Goal: Transaction & Acquisition: Purchase product/service

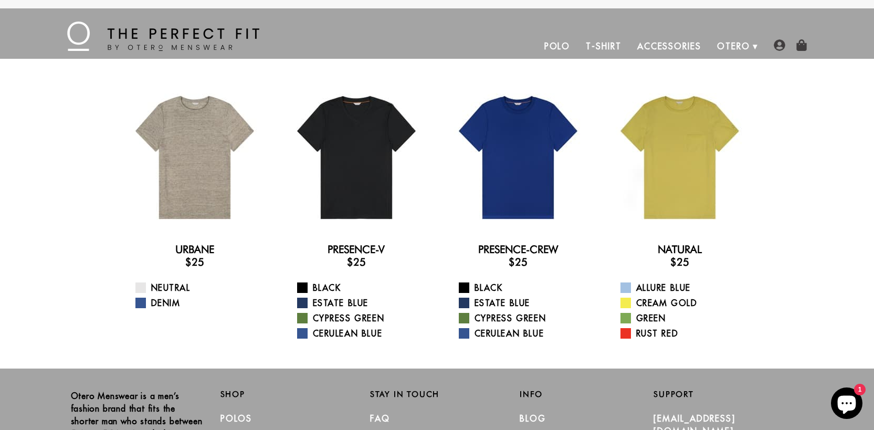
click at [565, 43] on link "Polo" at bounding box center [558, 46] width 42 height 25
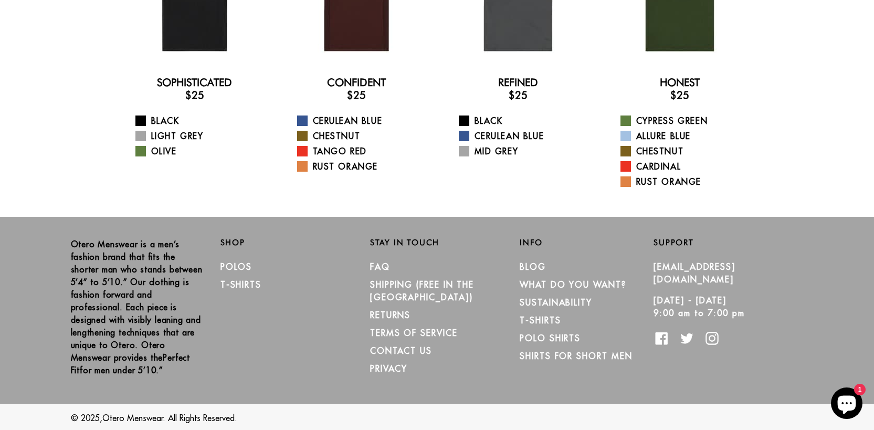
scroll to position [168, 0]
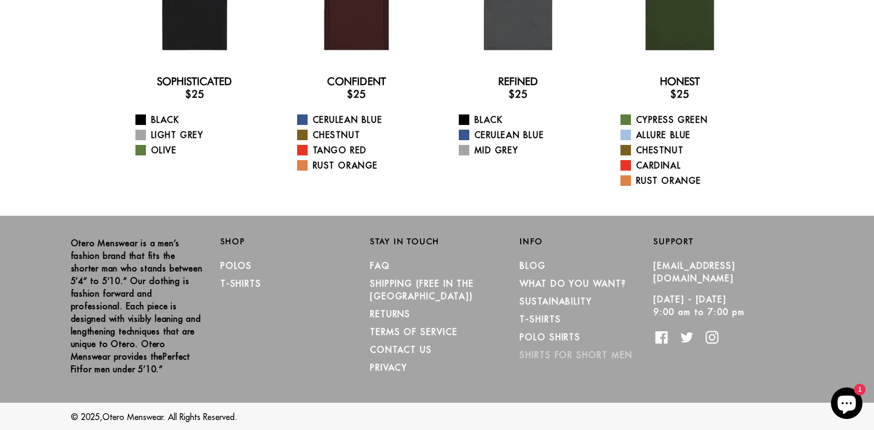
click at [601, 353] on link "Shirts for Short Men" at bounding box center [576, 355] width 112 height 11
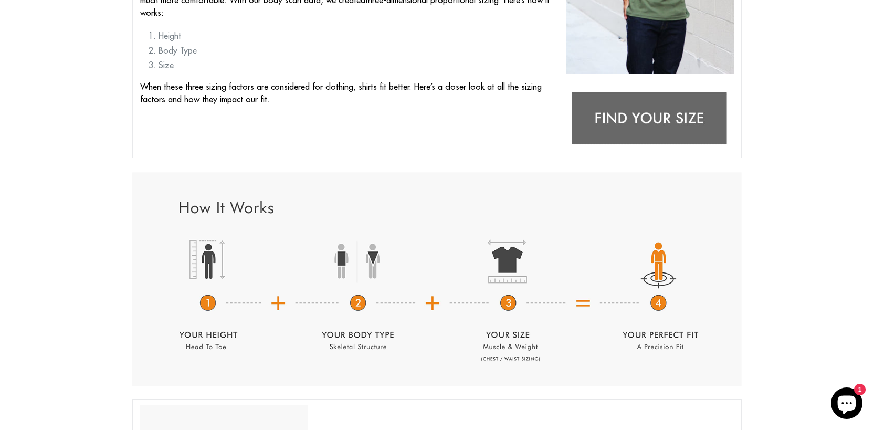
scroll to position [326, 0]
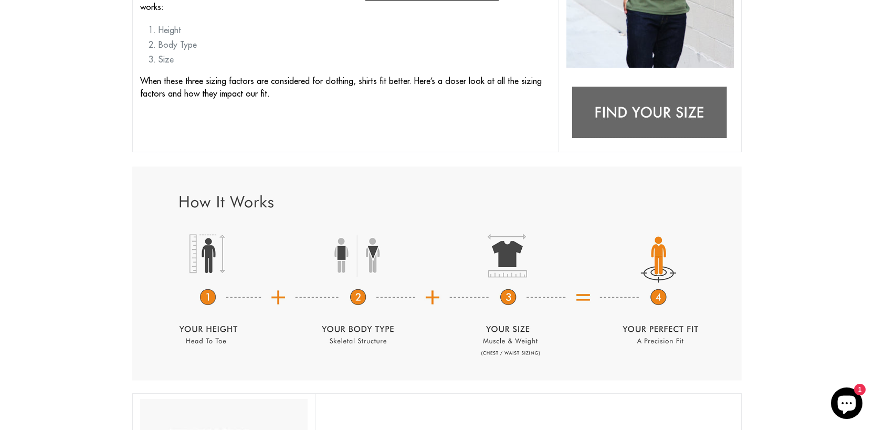
click at [654, 116] on img at bounding box center [651, 113] width 168 height 66
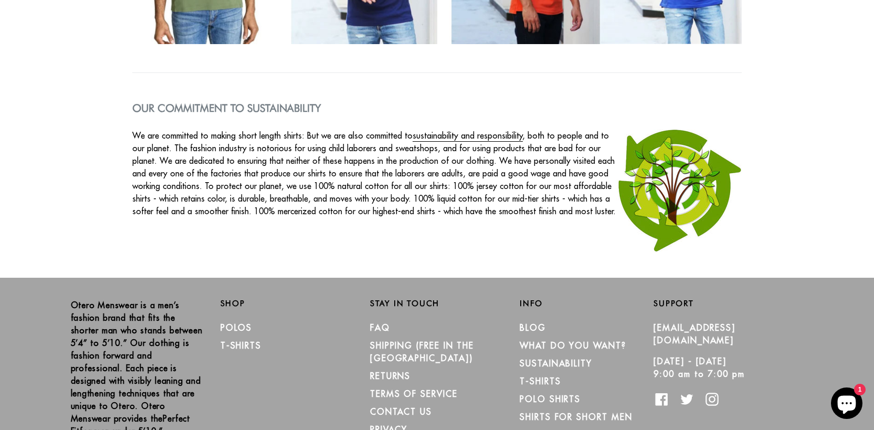
scroll to position [1735, 0]
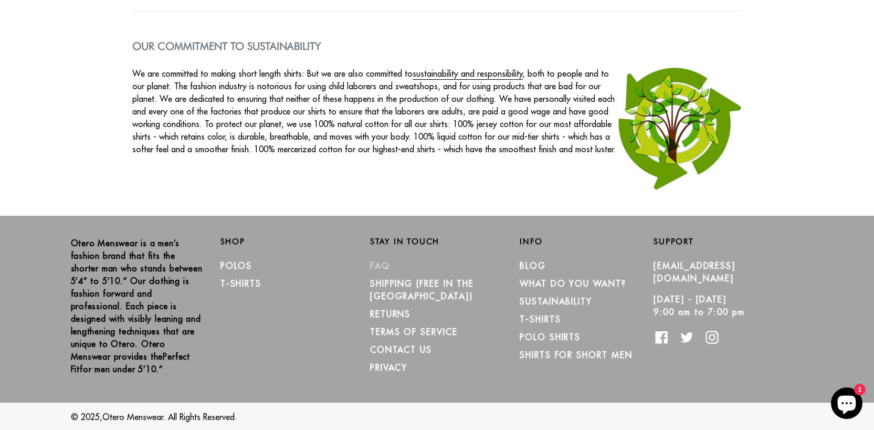
click at [379, 266] on link "FAQ" at bounding box center [380, 266] width 20 height 11
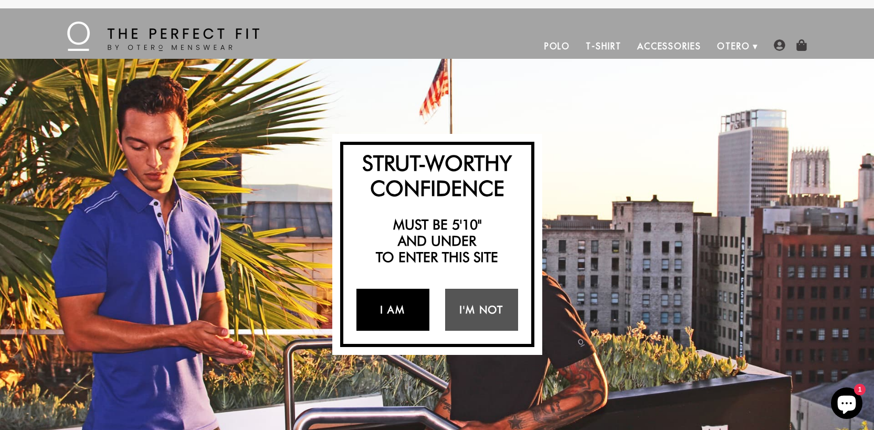
click at [403, 306] on link "I Am" at bounding box center [393, 310] width 73 height 42
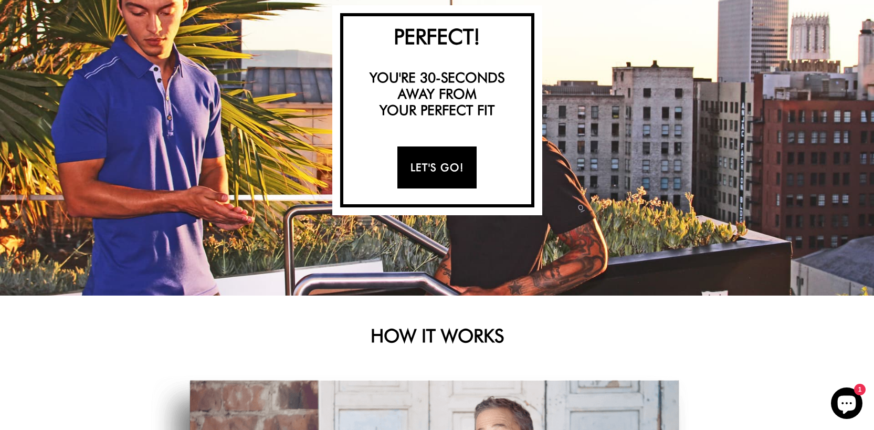
scroll to position [4, 0]
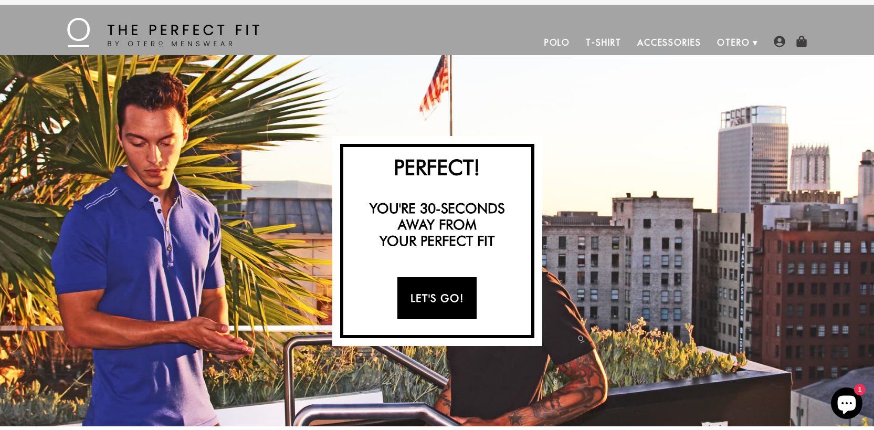
click at [424, 301] on link "Let's Go!" at bounding box center [437, 298] width 79 height 42
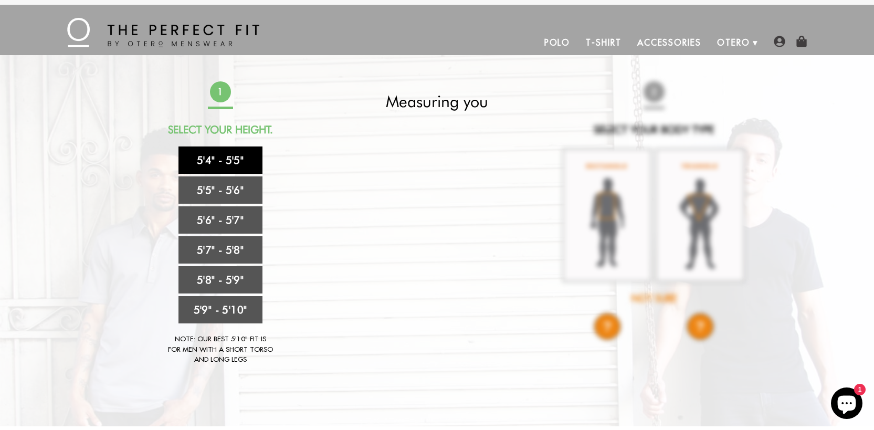
click at [228, 163] on link "5'4" - 5'5"" at bounding box center [221, 160] width 84 height 27
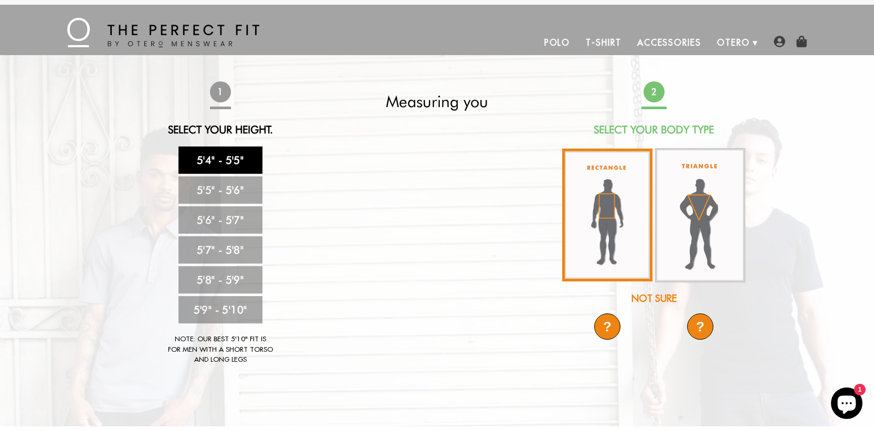
click at [599, 215] on img at bounding box center [608, 215] width 90 height 133
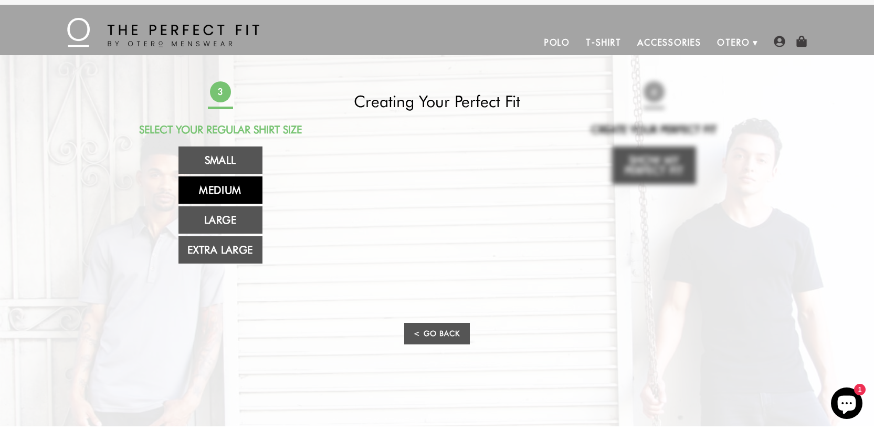
click at [221, 185] on link "Medium" at bounding box center [221, 189] width 84 height 27
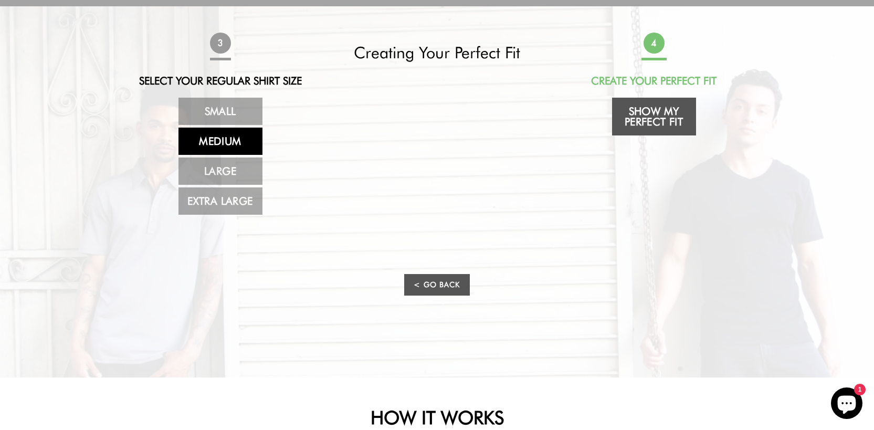
scroll to position [34, 0]
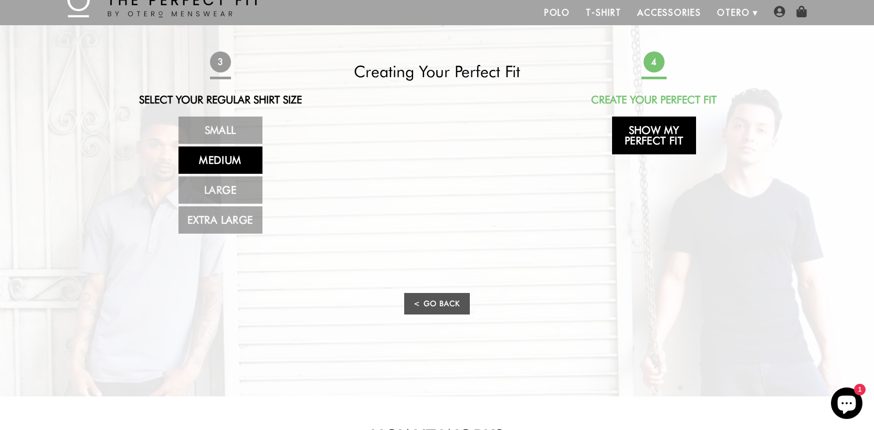
click at [663, 135] on link "Show My Perfect Fit" at bounding box center [654, 136] width 84 height 38
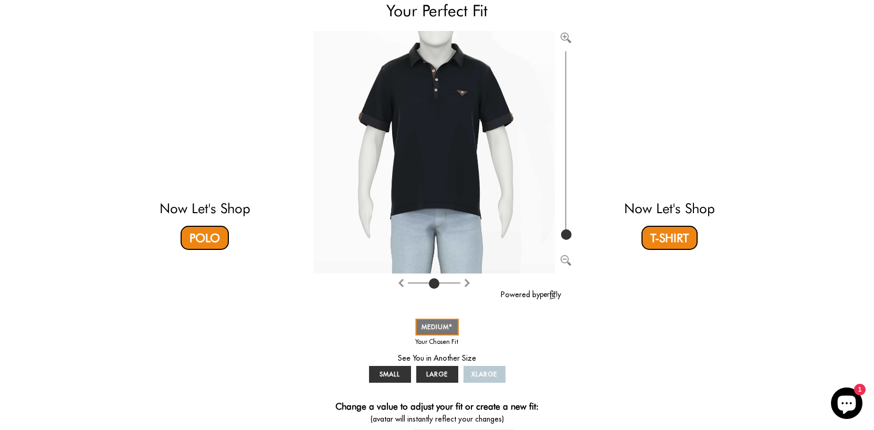
scroll to position [103, 0]
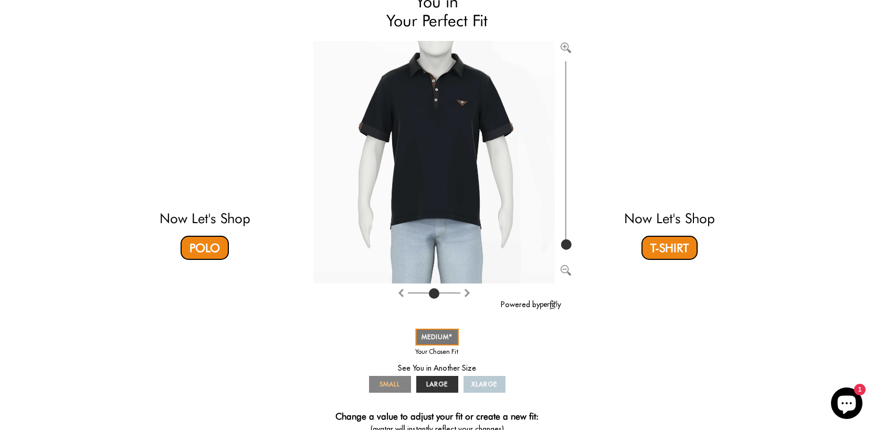
click at [383, 381] on span "SMALL" at bounding box center [390, 384] width 20 height 8
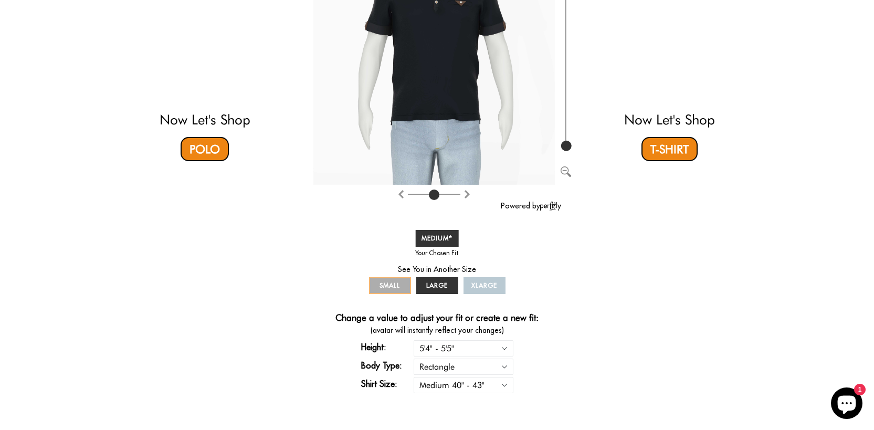
scroll to position [226, 0]
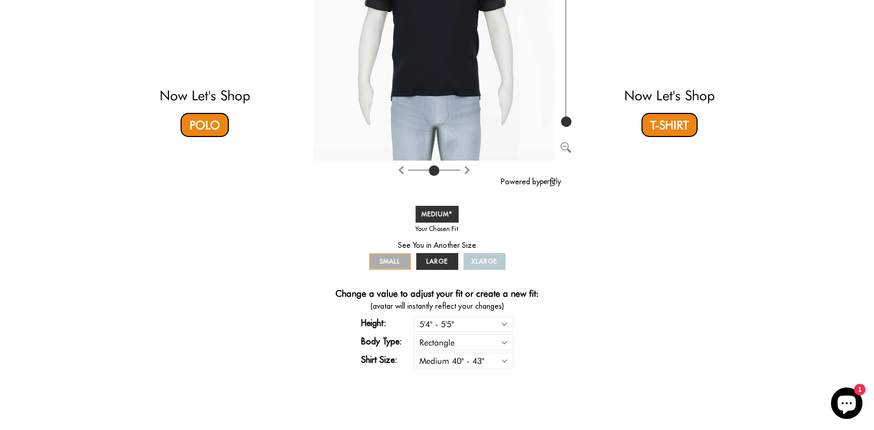
click at [383, 265] on link "SMALL" at bounding box center [390, 261] width 42 height 17
click at [434, 215] on span "MEDIUM" at bounding box center [437, 214] width 31 height 8
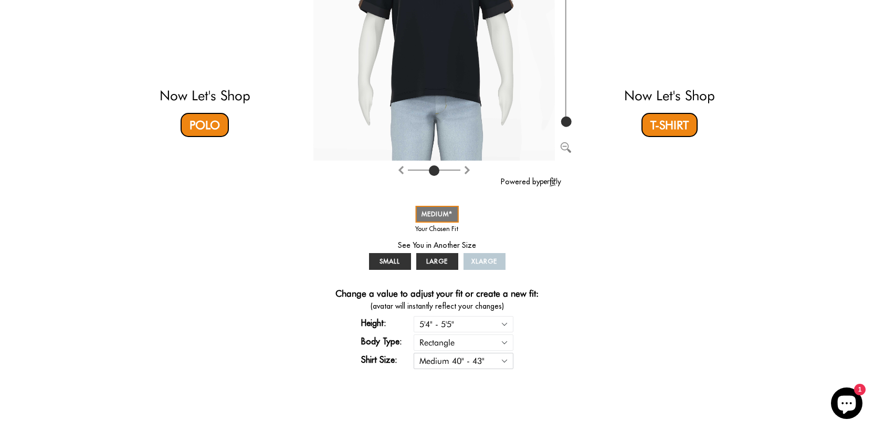
click at [507, 359] on select "Small 36" - 39" Medium 40" - 43" Large 44" - 47" Extra Large 48" - 50"" at bounding box center [464, 361] width 100 height 16
select select "S"
click at [414, 353] on select "Small 36" - 39" Medium 40" - 43" Large 44" - 47" Extra Large 48" - 50"" at bounding box center [464, 361] width 100 height 16
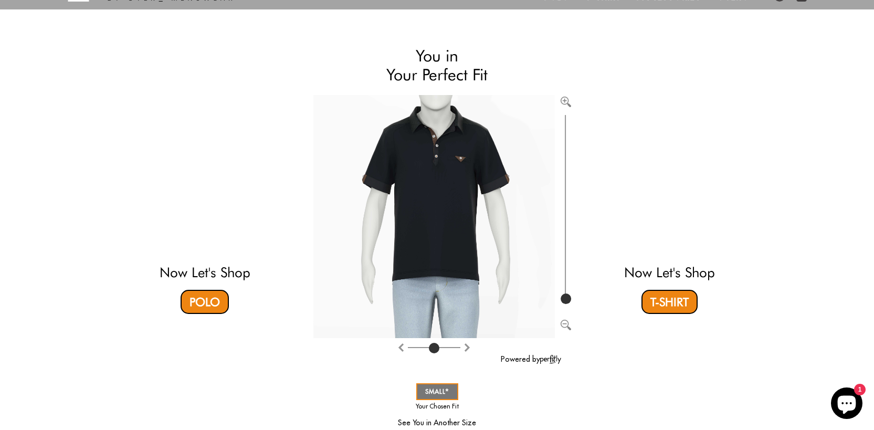
scroll to position [50, 0]
click at [466, 349] on img "Rotate counter clockwise" at bounding box center [467, 347] width 8 height 8
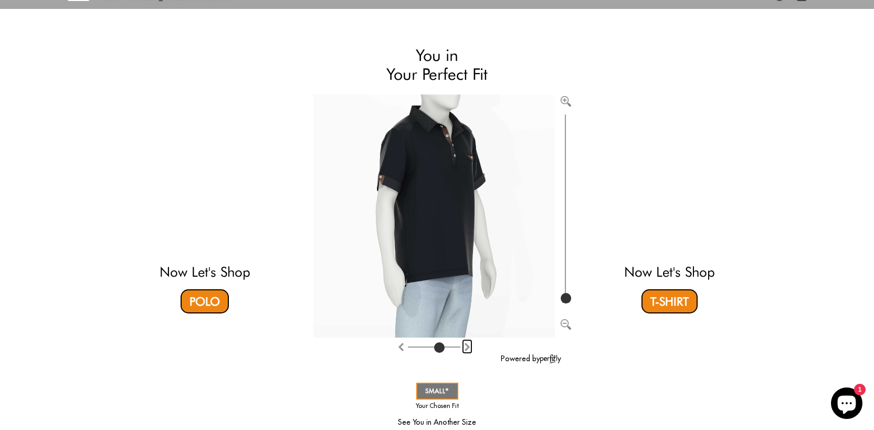
click at [466, 349] on img "Rotate counter clockwise" at bounding box center [467, 347] width 8 height 8
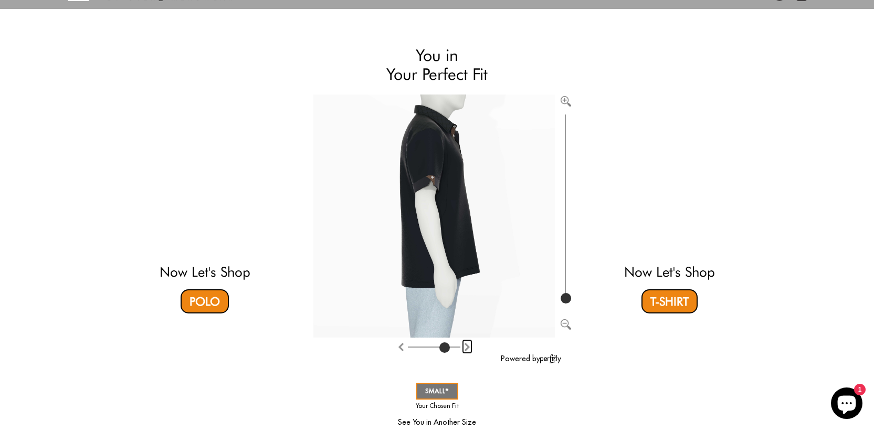
click at [466, 349] on img "Rotate counter clockwise" at bounding box center [467, 347] width 8 height 8
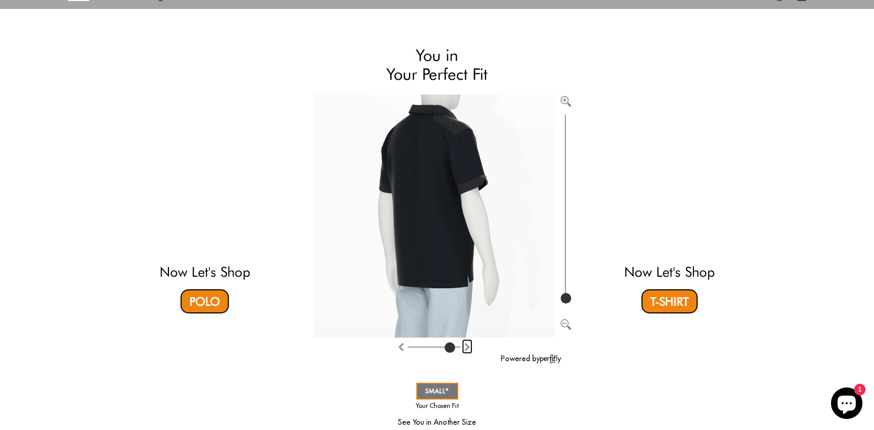
click at [466, 349] on img "Rotate counter clockwise" at bounding box center [467, 347] width 8 height 8
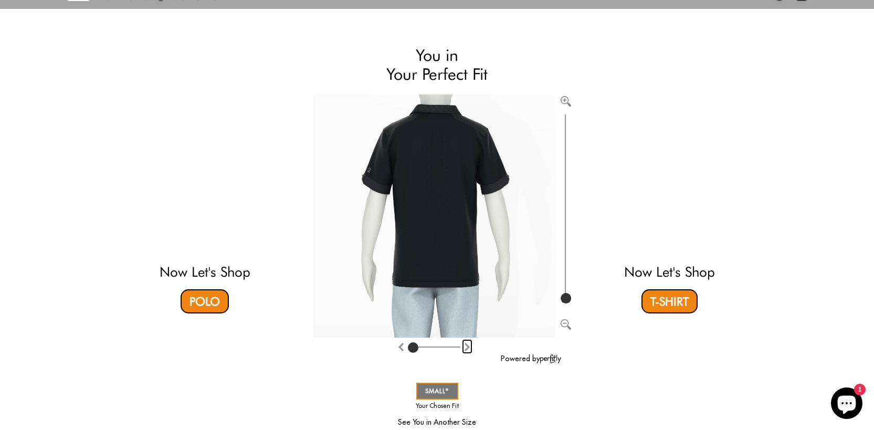
click at [466, 349] on img "Rotate counter clockwise" at bounding box center [467, 347] width 8 height 8
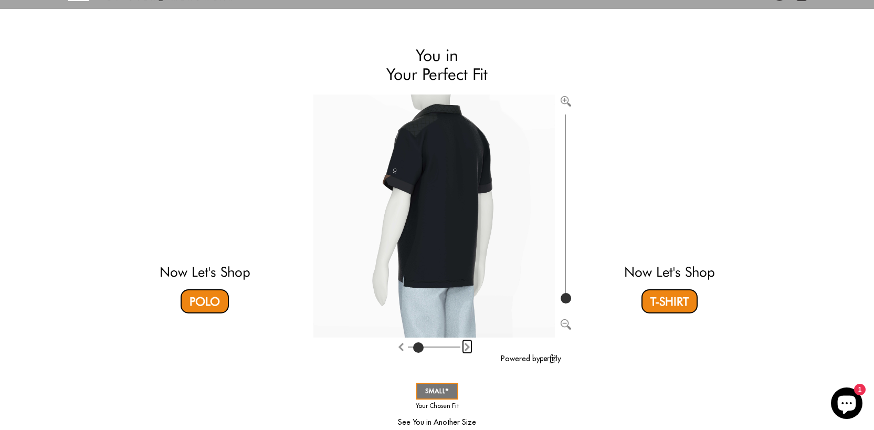
click at [466, 349] on img "Rotate counter clockwise" at bounding box center [467, 347] width 8 height 8
type input "2"
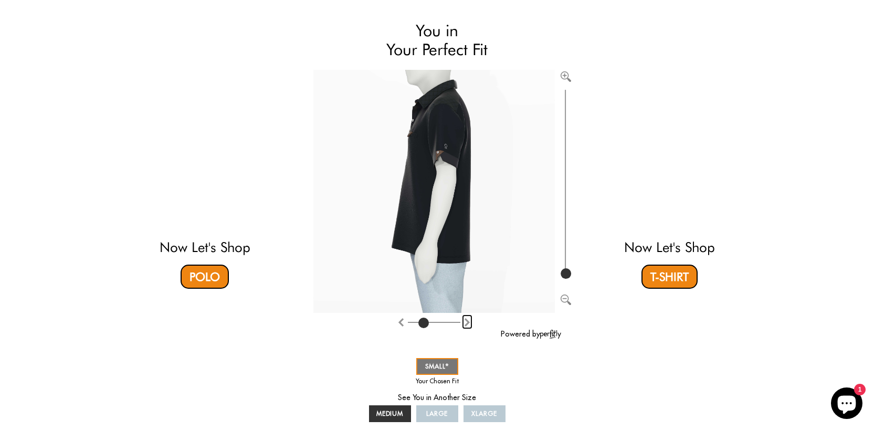
scroll to position [223, 0]
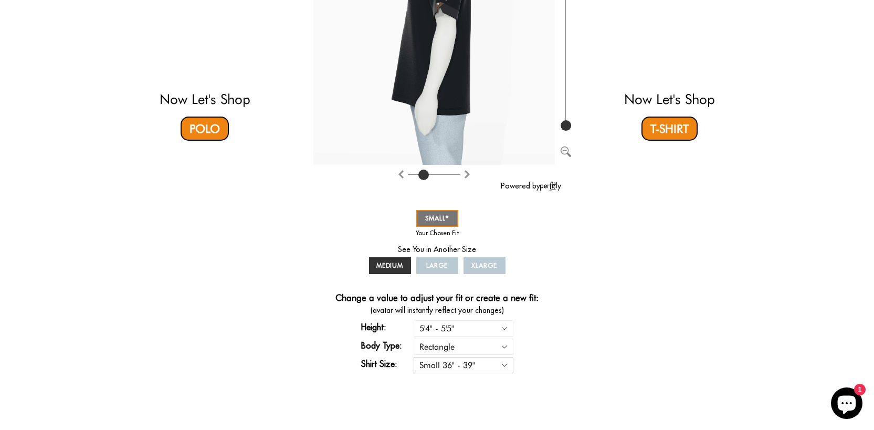
click at [470, 364] on select "Small 36" - 39" Medium 40" - 43" Large 44" - 47" Extra Large 48" - 50"" at bounding box center [464, 365] width 100 height 16
select select "M"
click at [414, 357] on select "Small 36" - 39" Medium 40" - 43" Large 44" - 47" Extra Large 48" - 50"" at bounding box center [464, 365] width 100 height 16
type input "4"
select select "M"
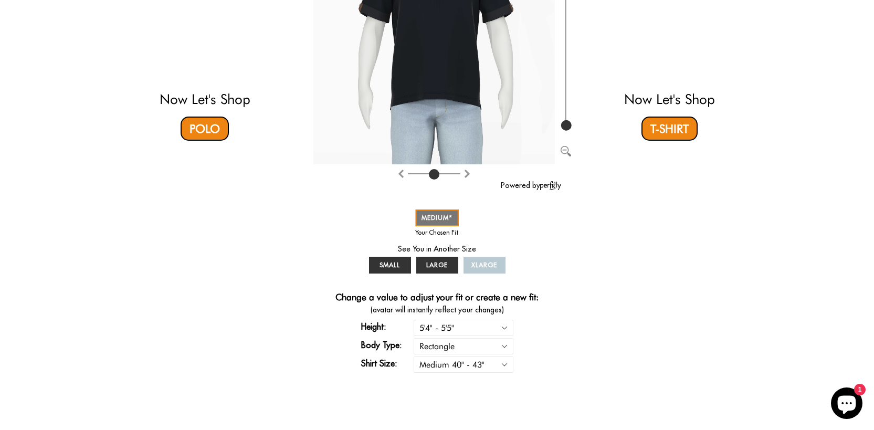
scroll to position [0, 0]
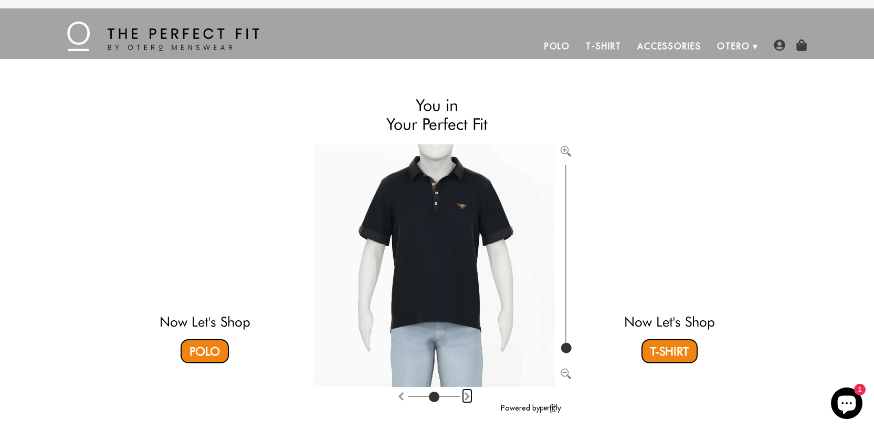
click at [465, 397] on img "Rotate counter clockwise" at bounding box center [467, 396] width 8 height 8
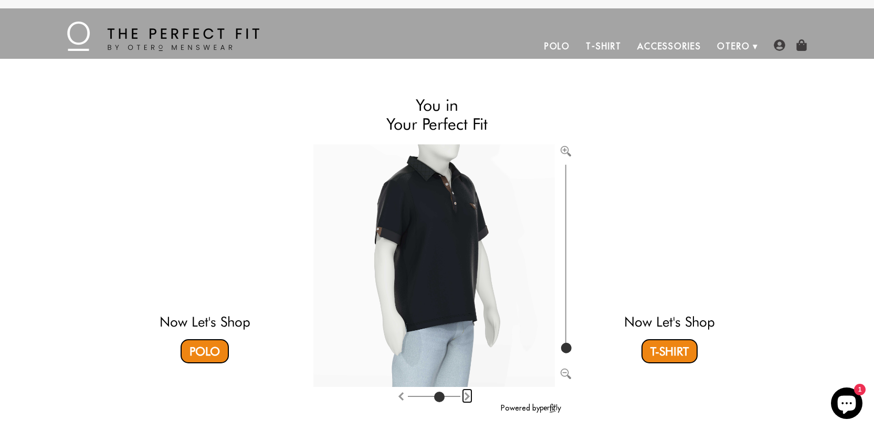
click at [465, 396] on img "Rotate counter clockwise" at bounding box center [467, 396] width 8 height 8
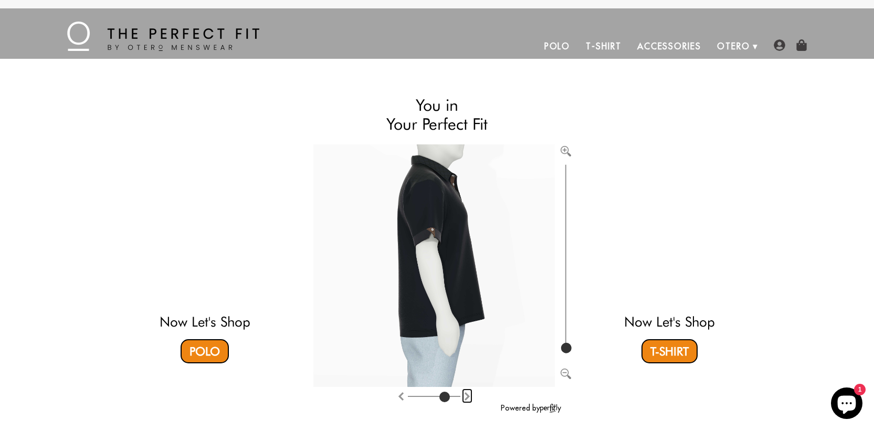
click at [465, 396] on img "Rotate counter clockwise" at bounding box center [467, 396] width 8 height 8
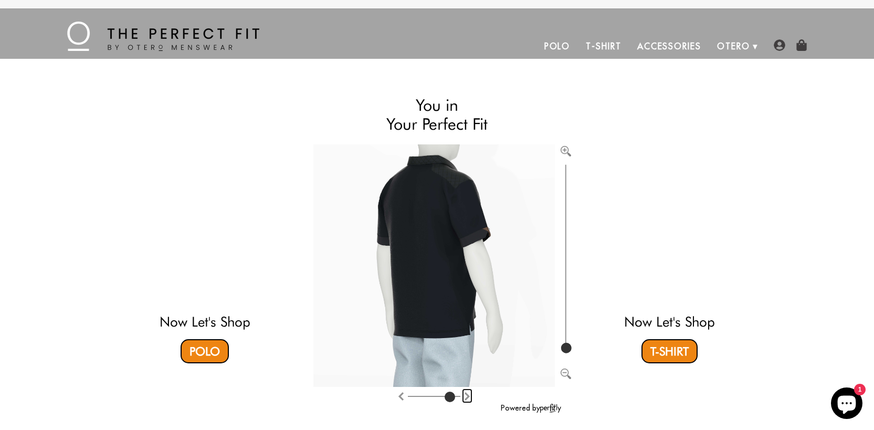
click at [465, 396] on img "Rotate counter clockwise" at bounding box center [467, 396] width 8 height 8
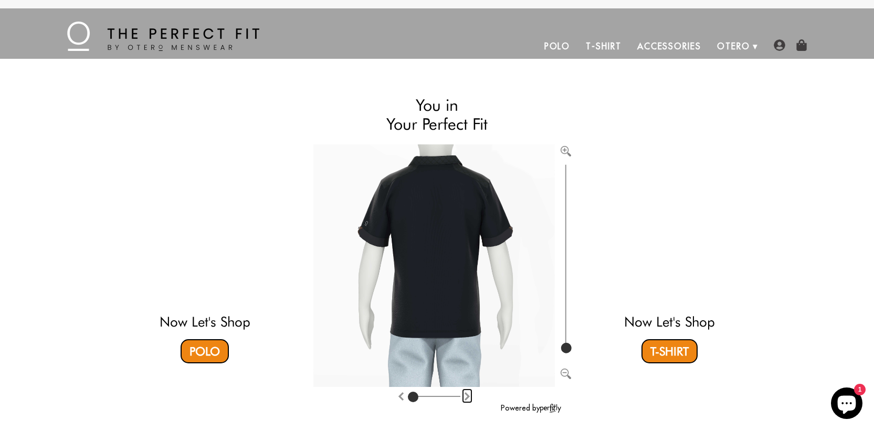
click at [465, 396] on img "Rotate counter clockwise" at bounding box center [467, 396] width 8 height 8
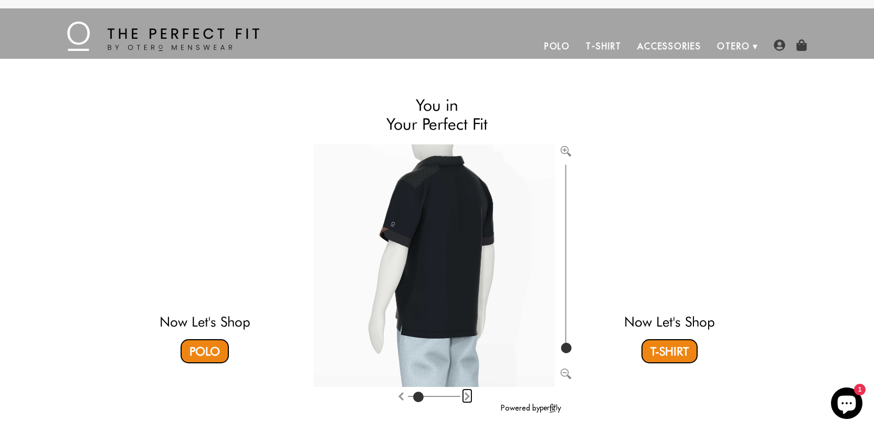
click at [465, 396] on img "Rotate counter clockwise" at bounding box center [467, 396] width 8 height 8
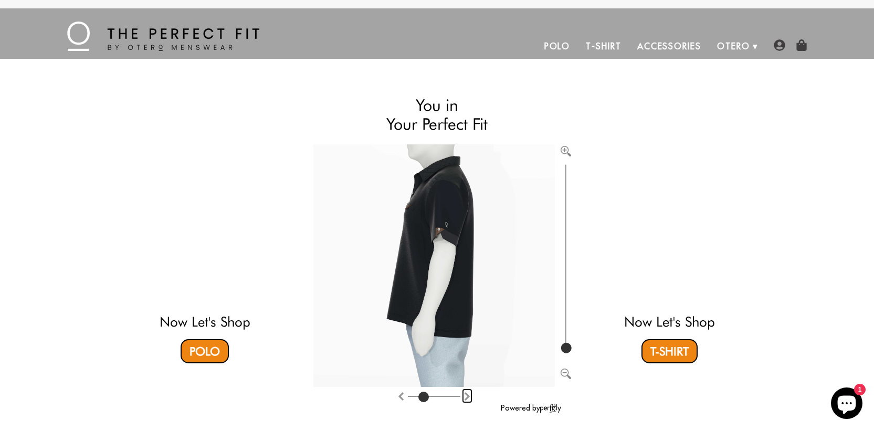
click at [465, 396] on img "Rotate counter clockwise" at bounding box center [467, 396] width 8 height 8
type input "3"
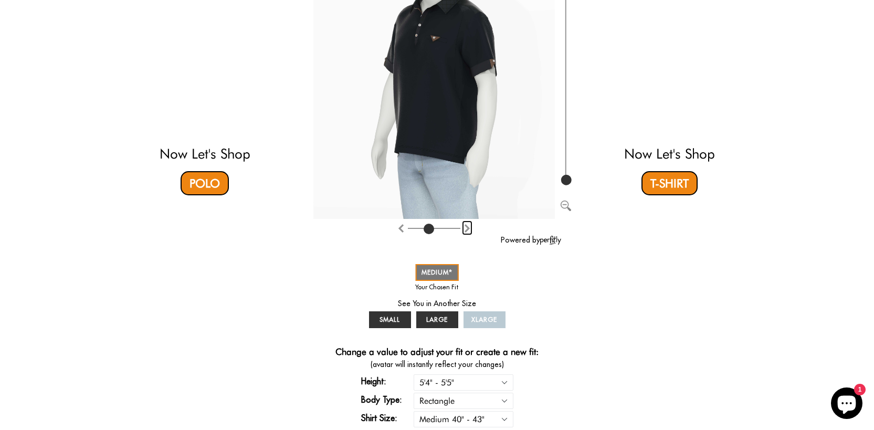
scroll to position [169, 0]
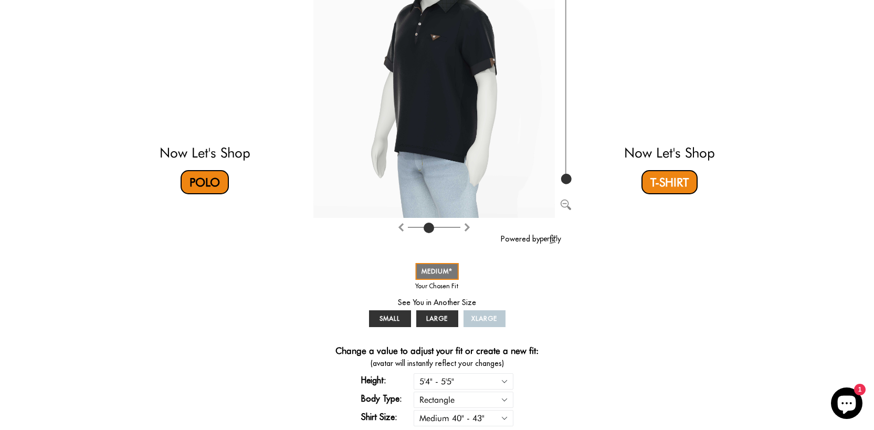
click at [199, 183] on link "Polo" at bounding box center [205, 182] width 48 height 24
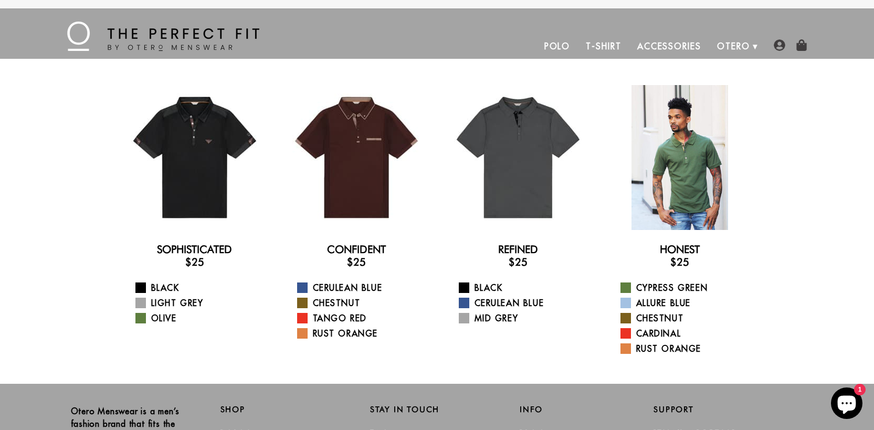
click at [681, 170] on div at bounding box center [680, 157] width 145 height 145
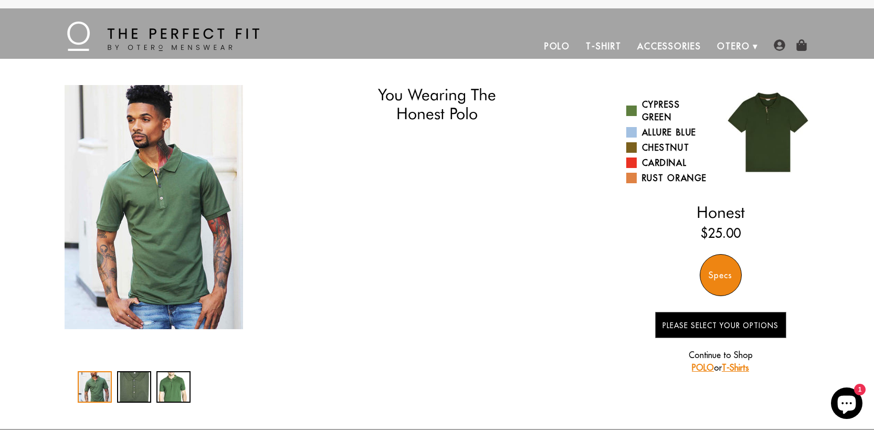
select select "M"
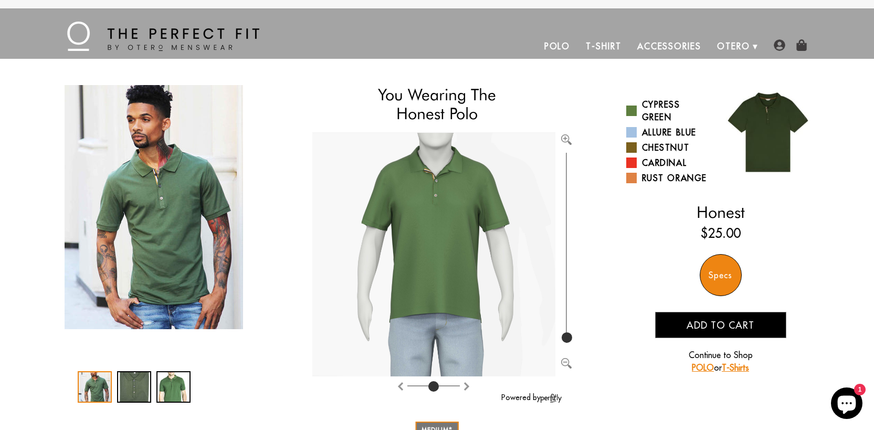
click at [716, 273] on div "Specs" at bounding box center [721, 275] width 42 height 42
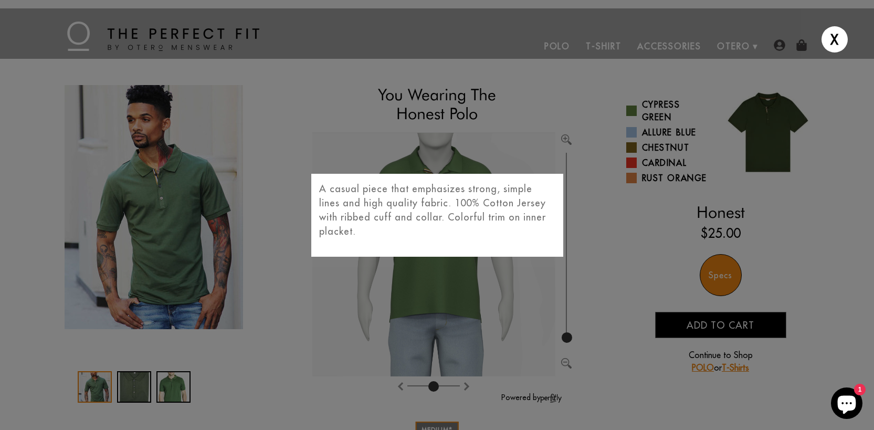
click at [588, 232] on div "X A casual piece that emphasizes strong, simple lines and high quality fabric. …" at bounding box center [437, 215] width 874 height 430
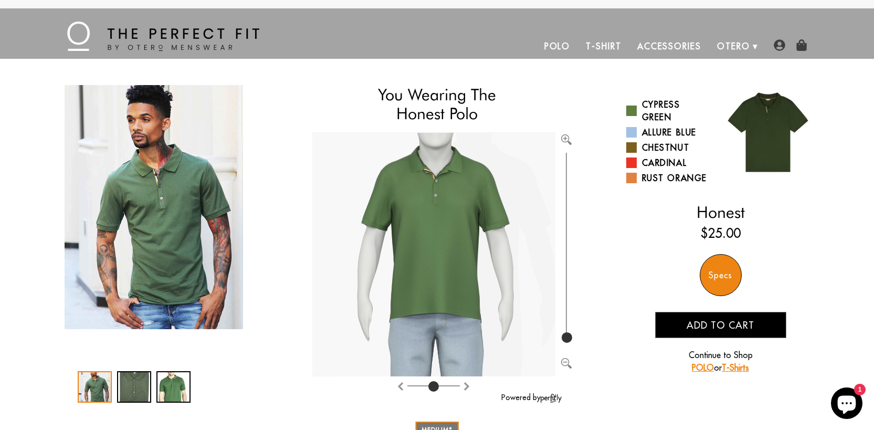
click at [464, 195] on img at bounding box center [434, 255] width 243 height 244
click at [658, 131] on link "Allure Blue" at bounding box center [670, 132] width 87 height 13
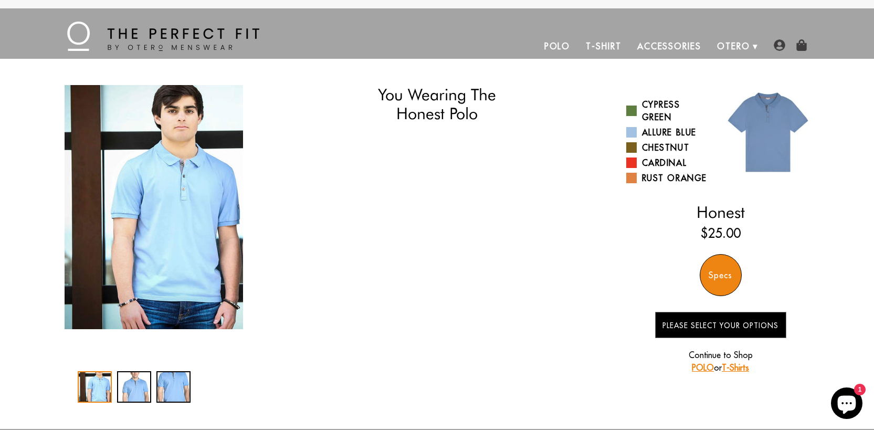
select select "M"
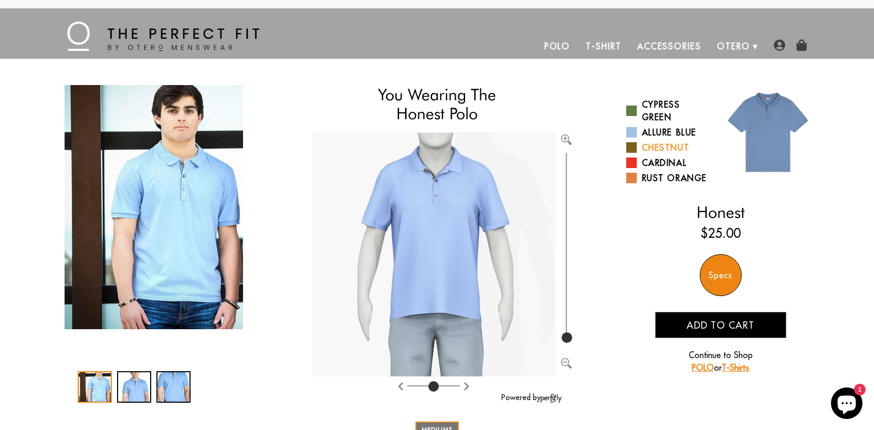
click at [676, 147] on link "Chestnut" at bounding box center [670, 147] width 87 height 13
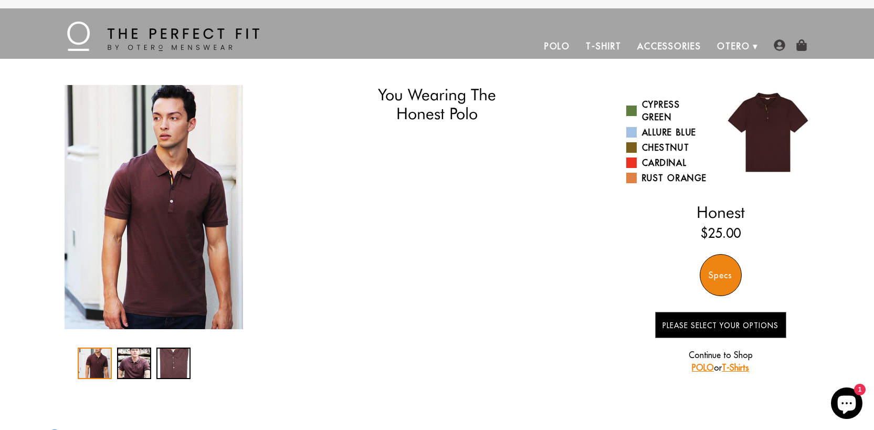
select select "M"
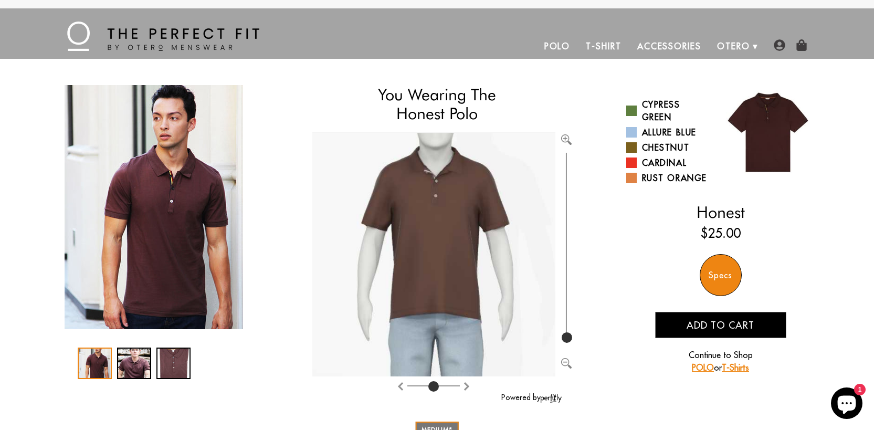
click at [722, 279] on div "Specs" at bounding box center [721, 275] width 42 height 42
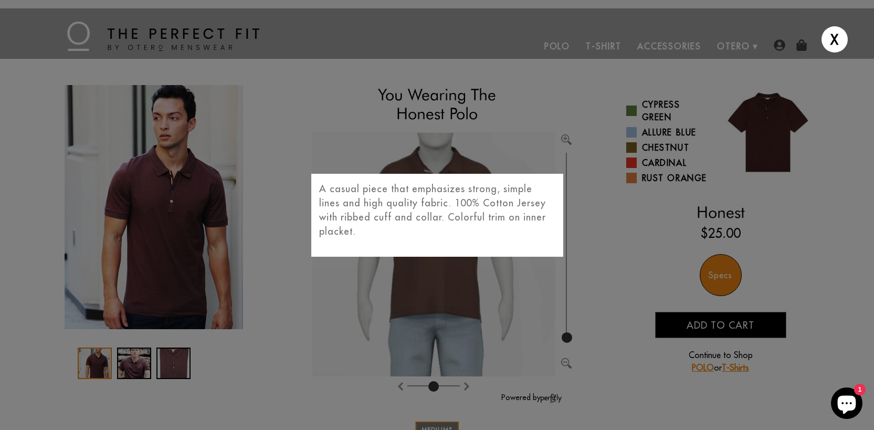
click at [722, 279] on div "X A casual piece that emphasizes strong, simple lines and high quality fabric. …" at bounding box center [437, 215] width 874 height 430
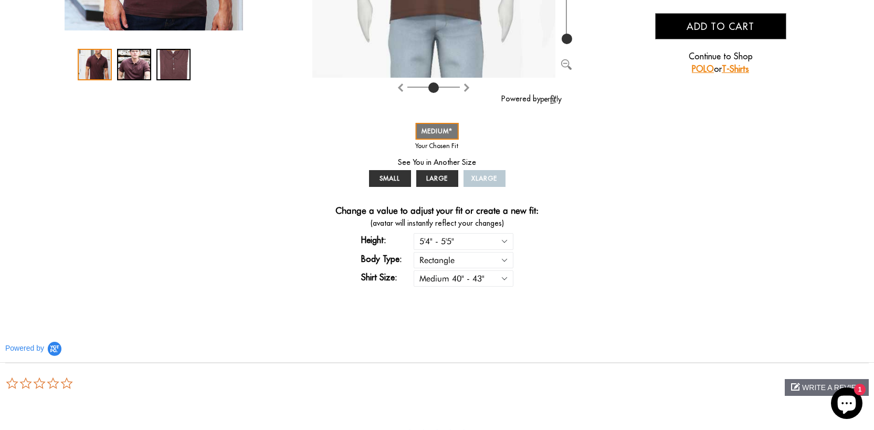
scroll to position [308, 0]
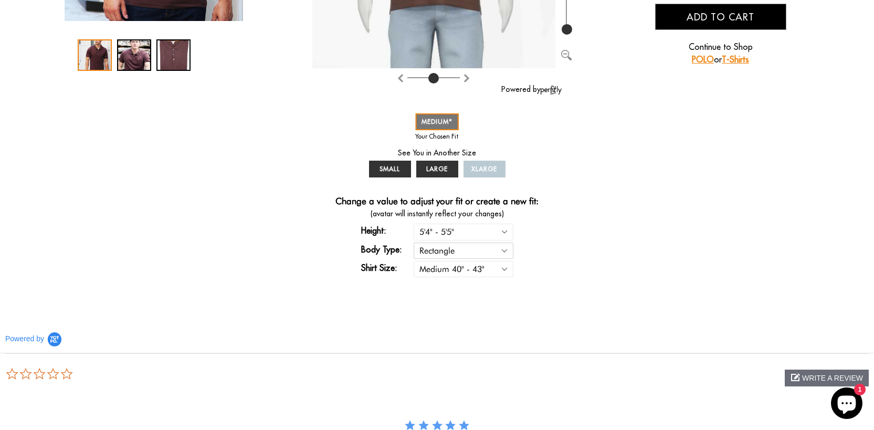
click at [506, 252] on select "Rectangle Triangle" at bounding box center [464, 251] width 100 height 16
select select "triangle"
click at [414, 243] on select "Rectangle Triangle" at bounding box center [464, 251] width 100 height 16
select select "triangle"
select select "M"
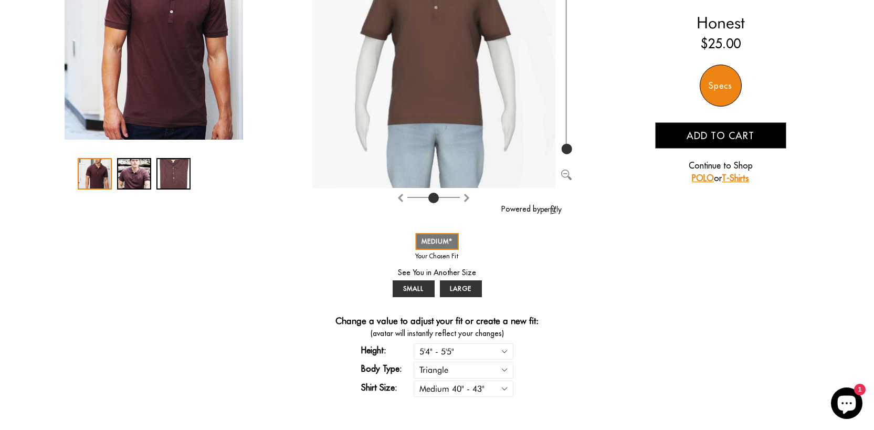
scroll to position [248, 0]
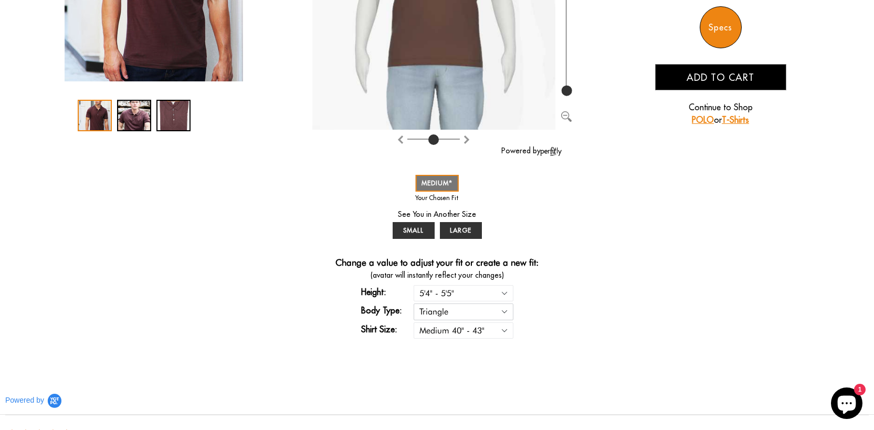
click at [507, 311] on select "Rectangle Triangle" at bounding box center [464, 312] width 100 height 16
select select "rectangle"
click at [414, 304] on select "Rectangle Triangle" at bounding box center [464, 312] width 100 height 16
select select "M"
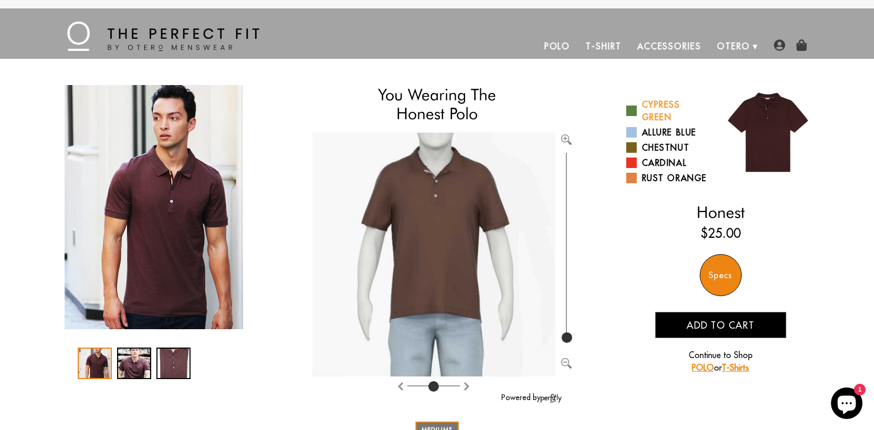
click at [632, 112] on span at bounding box center [632, 111] width 11 height 11
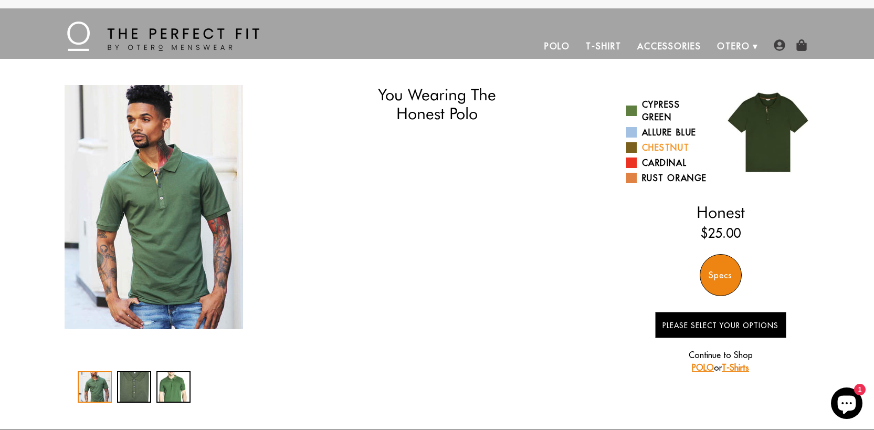
click at [656, 145] on link "Chestnut" at bounding box center [670, 147] width 87 height 13
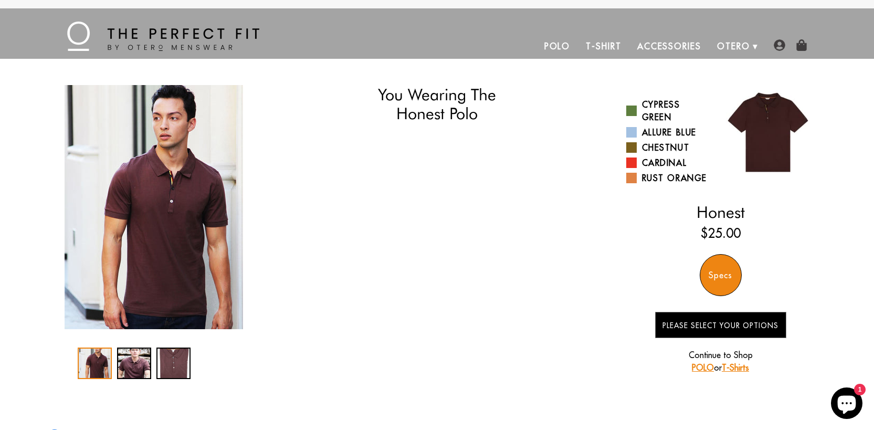
select select "M"
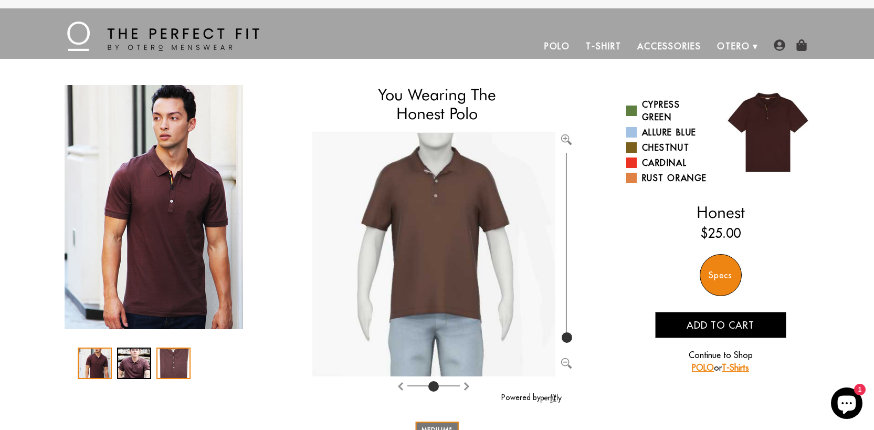
click at [175, 361] on div "3 / 3" at bounding box center [174, 364] width 34 height 32
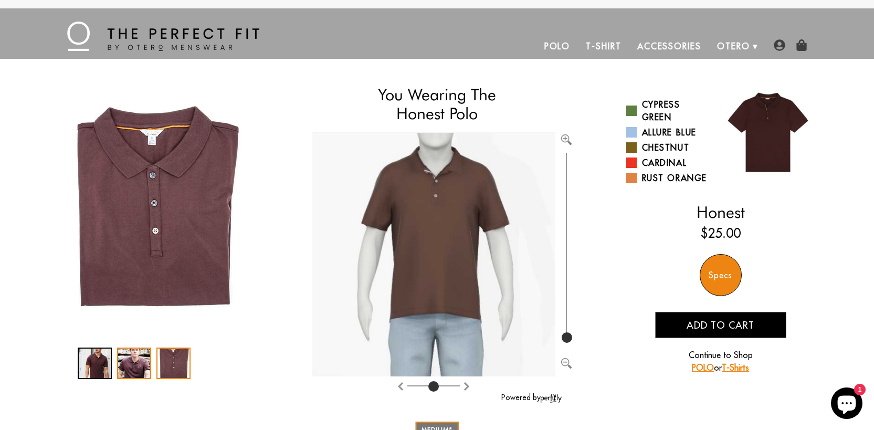
click at [140, 359] on div "2 / 3" at bounding box center [134, 364] width 34 height 32
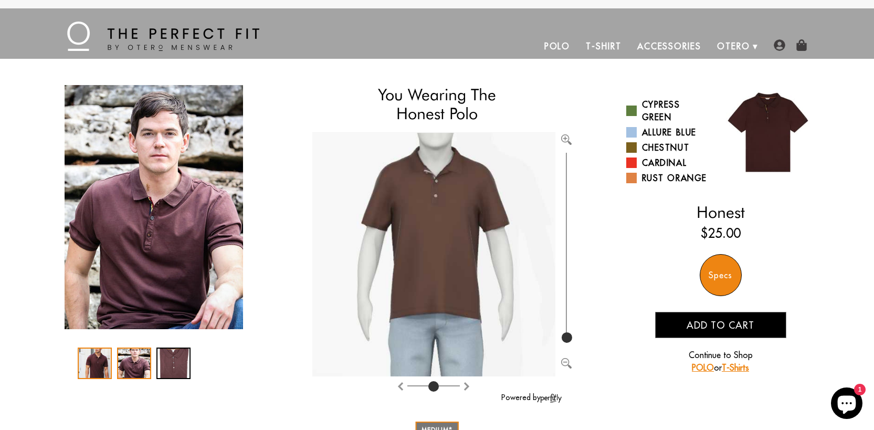
click at [107, 359] on div "1 / 3" at bounding box center [95, 364] width 34 height 32
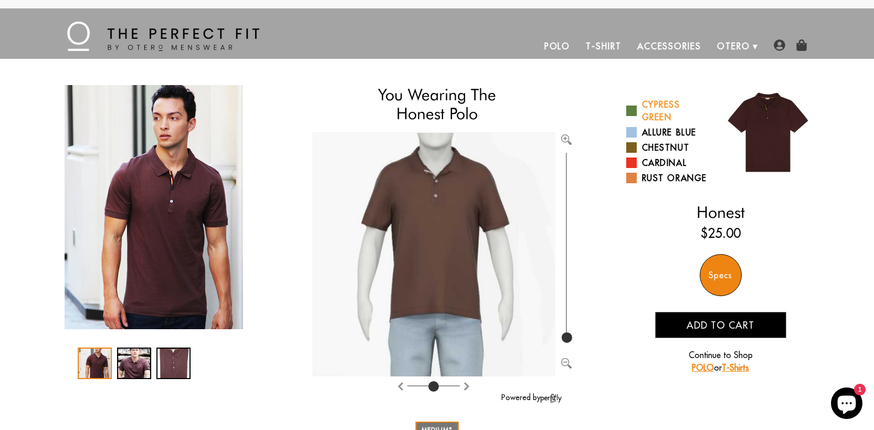
click at [633, 106] on span at bounding box center [632, 111] width 11 height 11
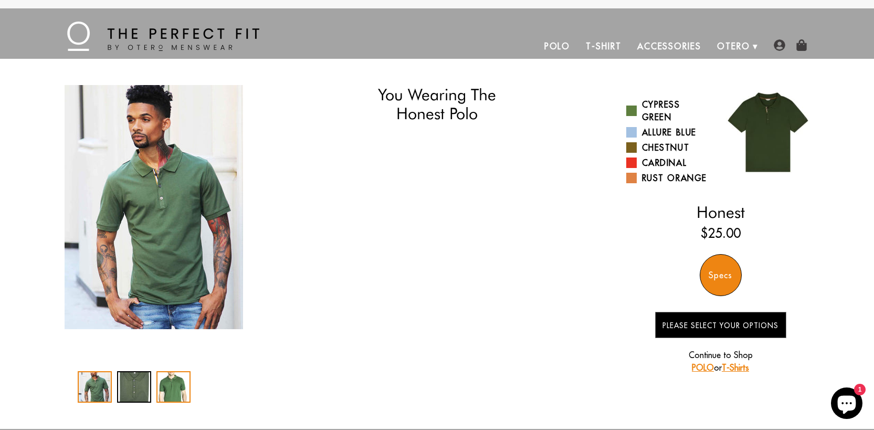
click at [170, 394] on div "3 / 3" at bounding box center [174, 387] width 34 height 32
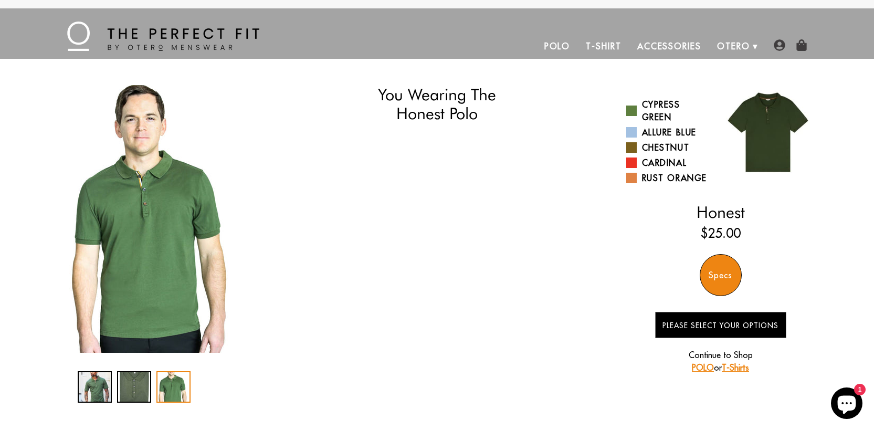
select select "M"
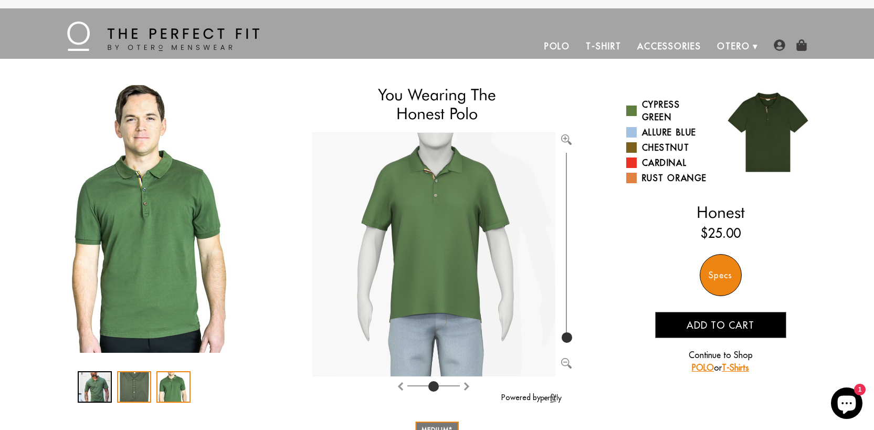
click at [141, 390] on div "2 / 3" at bounding box center [134, 387] width 34 height 32
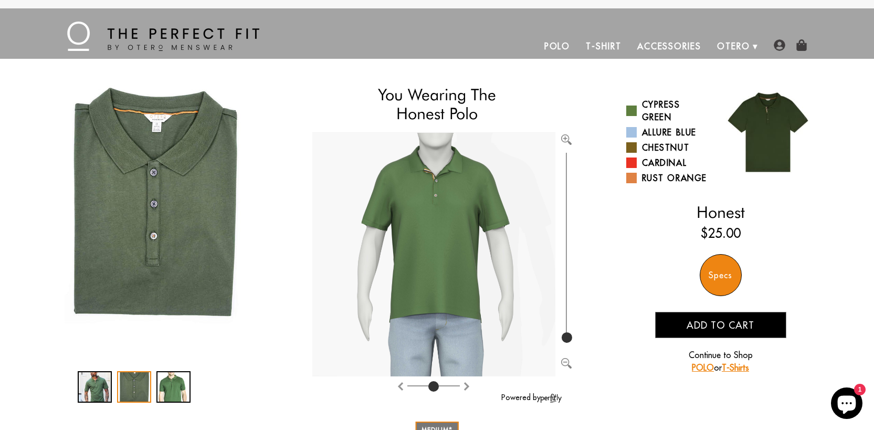
click at [705, 327] on span "Add to cart" at bounding box center [721, 325] width 68 height 12
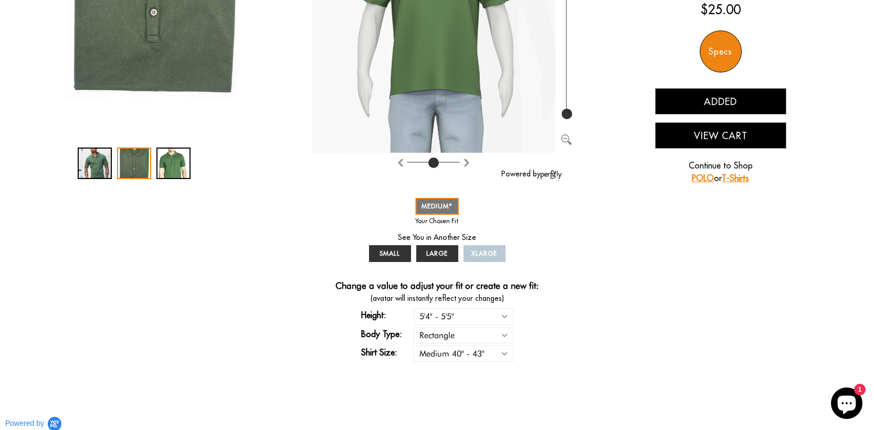
scroll to position [226, 0]
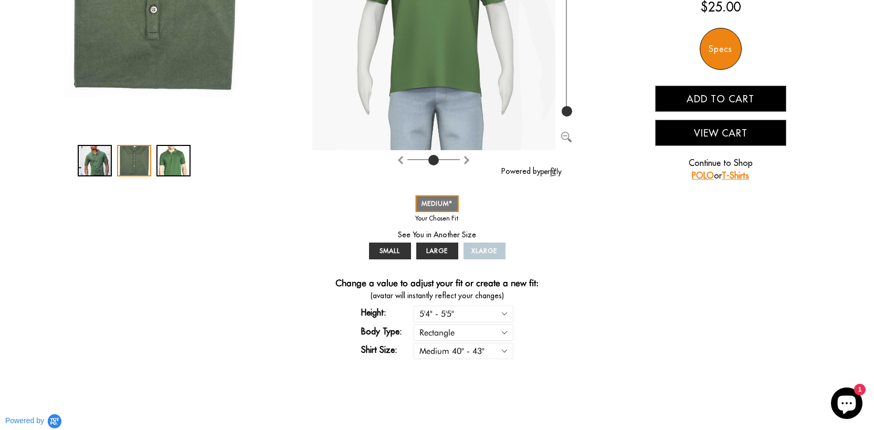
click at [734, 177] on link "T-Shirts" at bounding box center [735, 175] width 27 height 11
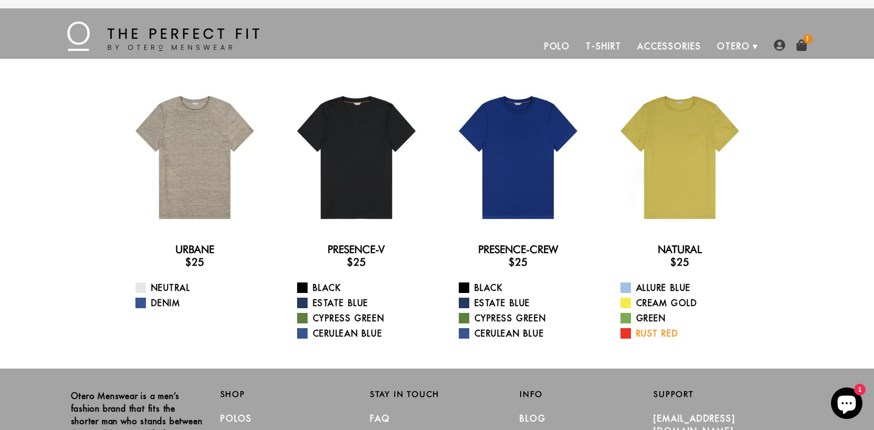
click at [664, 333] on link "Rust Red" at bounding box center [687, 333] width 132 height 13
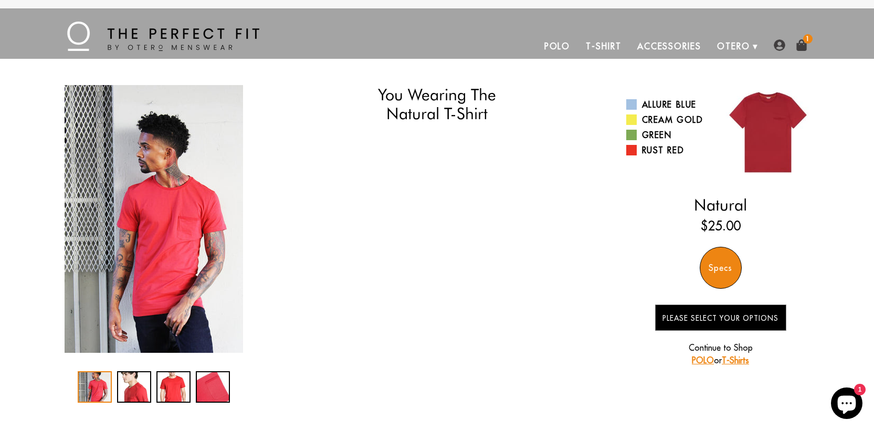
select select "M"
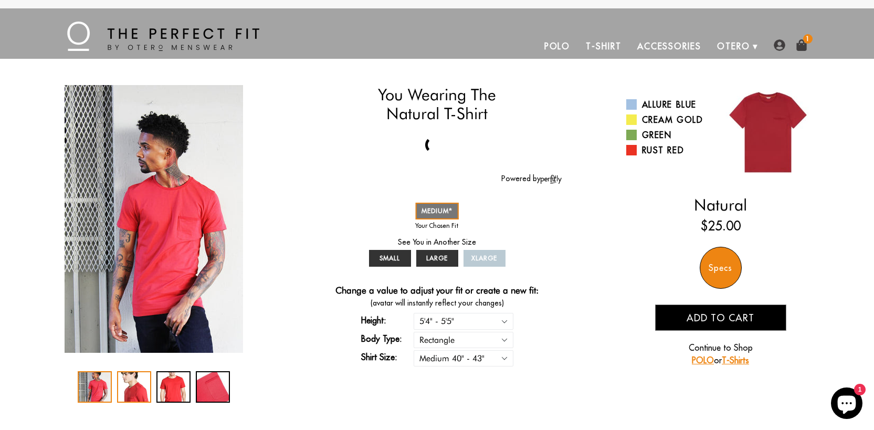
click at [127, 389] on div "2 / 4" at bounding box center [134, 387] width 34 height 32
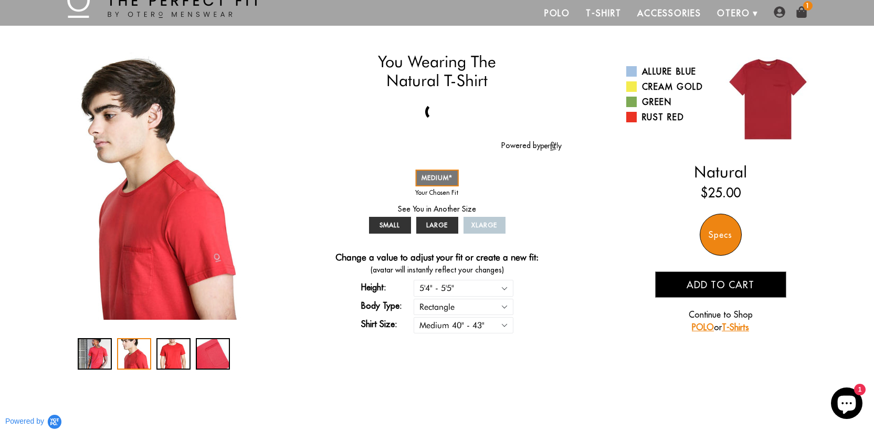
scroll to position [45, 0]
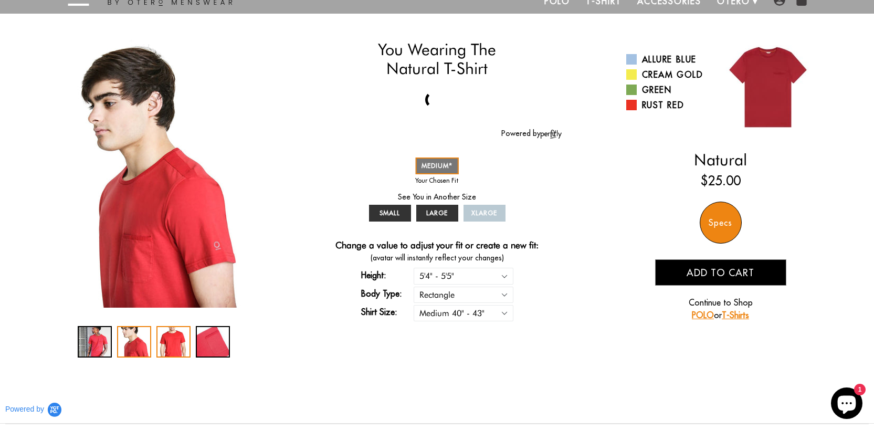
click at [180, 350] on div "3 / 4" at bounding box center [174, 342] width 34 height 32
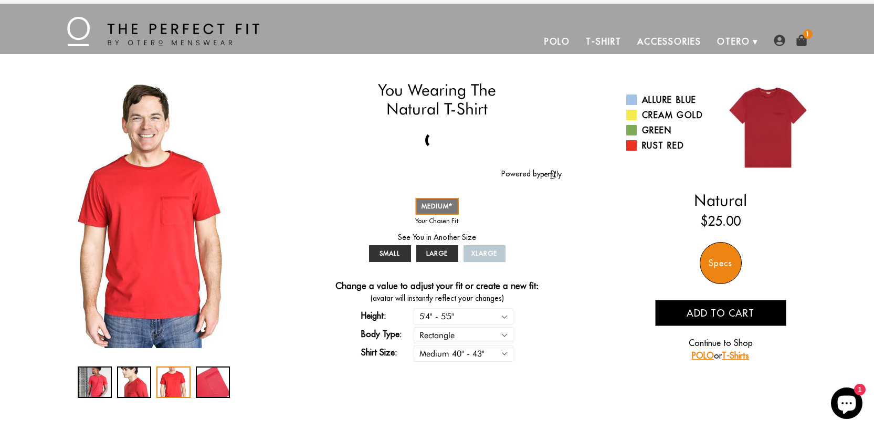
scroll to position [0, 0]
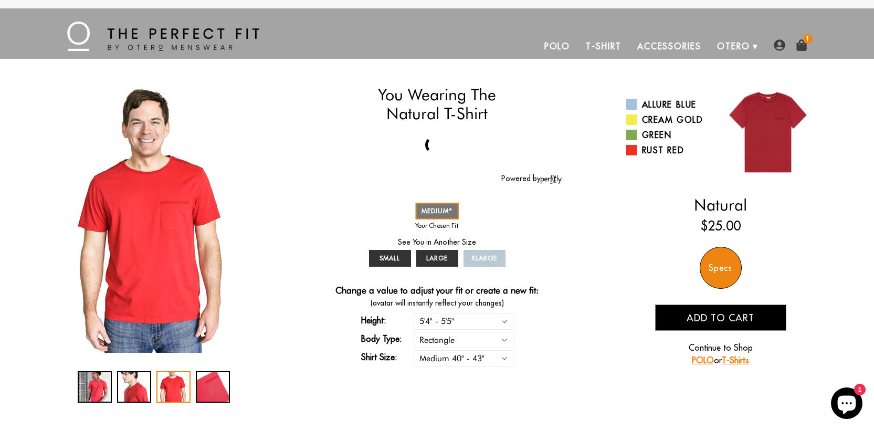
click at [611, 47] on link "T-Shirt" at bounding box center [603, 46] width 51 height 25
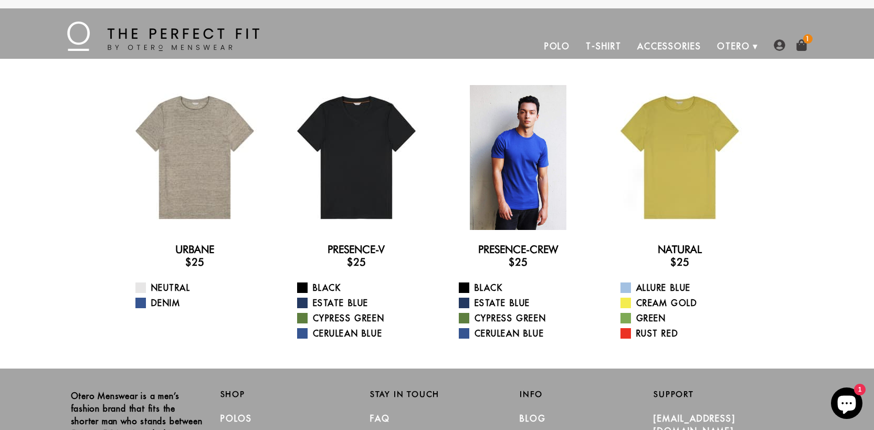
click at [517, 137] on div at bounding box center [518, 157] width 145 height 145
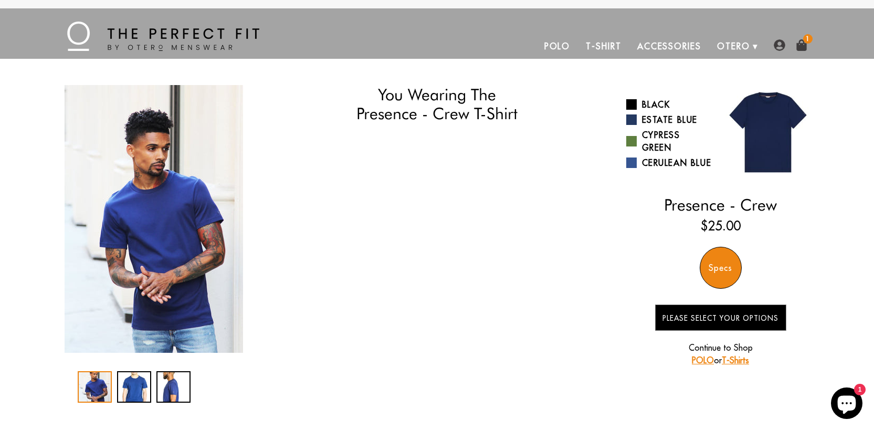
select select "M"
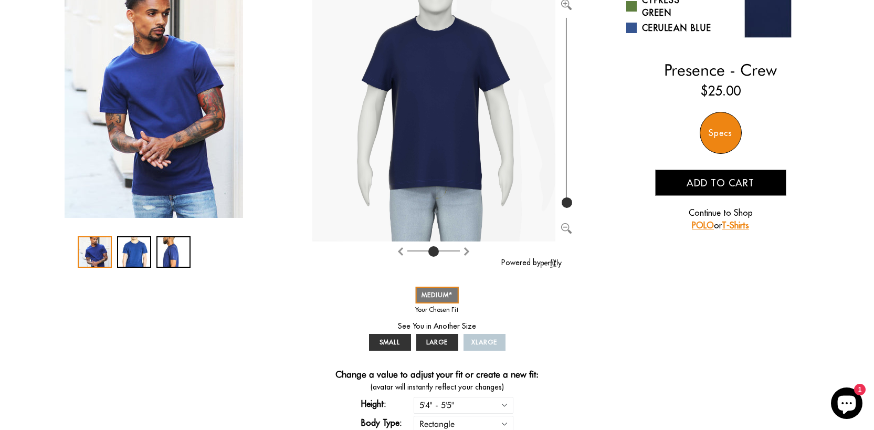
scroll to position [81, 0]
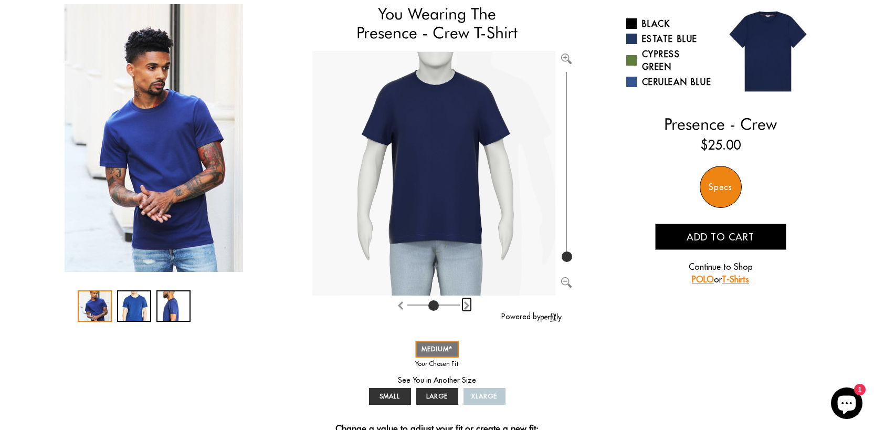
click at [466, 306] on img "Rotate counter clockwise" at bounding box center [467, 305] width 8 height 8
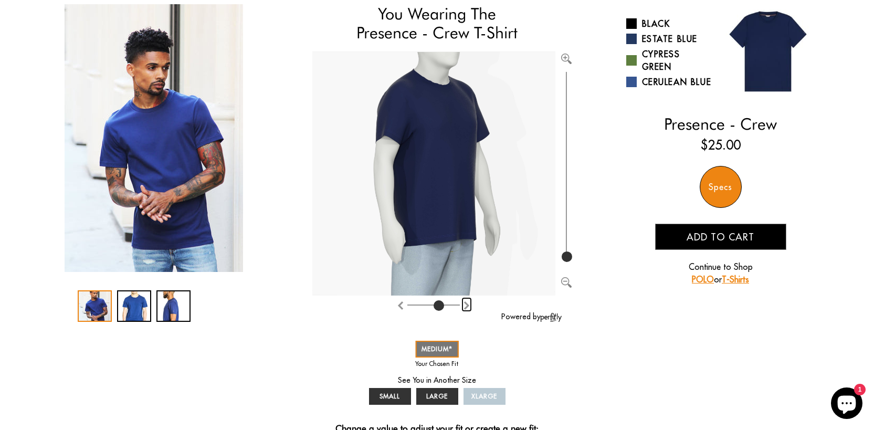
click at [466, 306] on img "Rotate counter clockwise" at bounding box center [467, 305] width 8 height 8
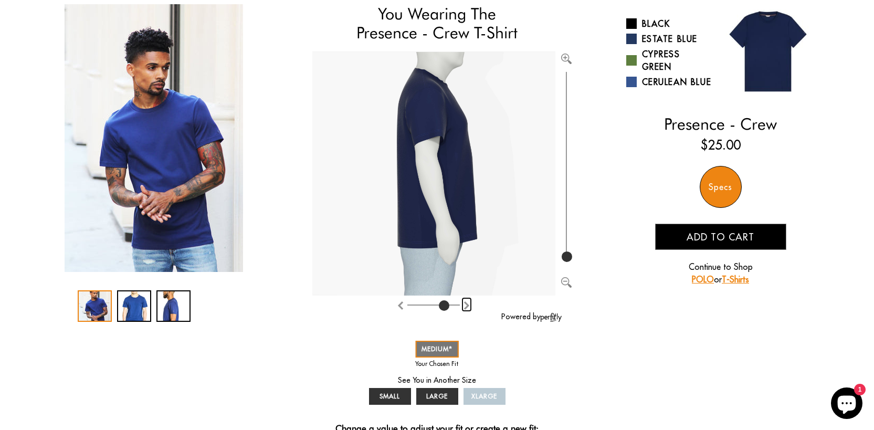
click at [466, 306] on img "Rotate counter clockwise" at bounding box center [467, 305] width 8 height 8
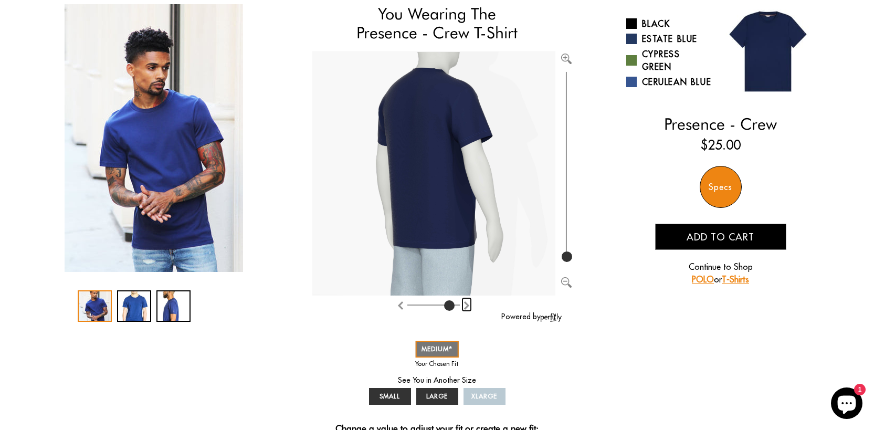
click at [466, 306] on img "Rotate counter clockwise" at bounding box center [467, 305] width 8 height 8
type input "0"
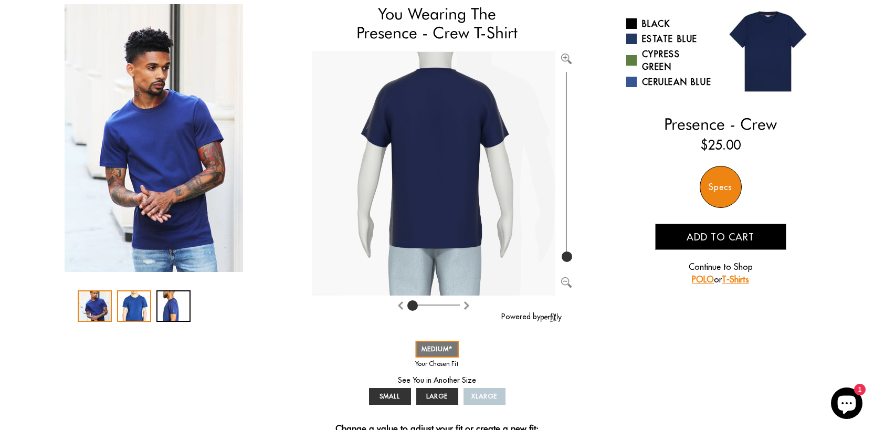
click at [136, 306] on div "2 / 3" at bounding box center [134, 306] width 34 height 32
click at [179, 310] on div "3 / 3" at bounding box center [174, 306] width 34 height 32
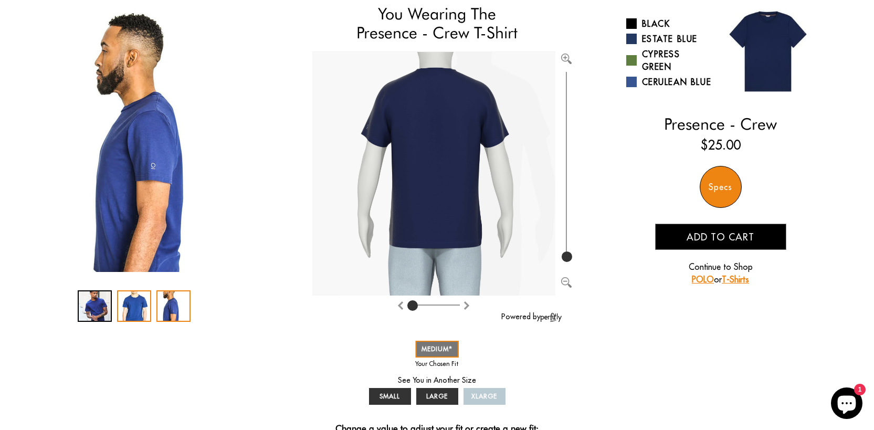
click at [144, 306] on div "2 / 3" at bounding box center [134, 306] width 34 height 32
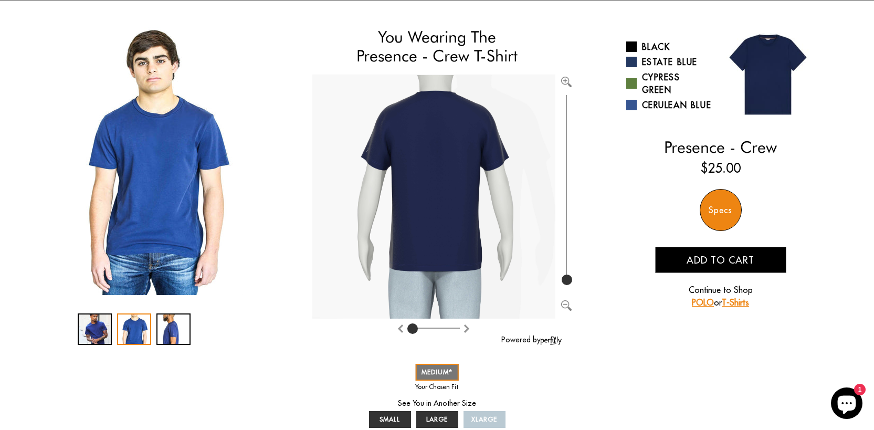
scroll to position [0, 0]
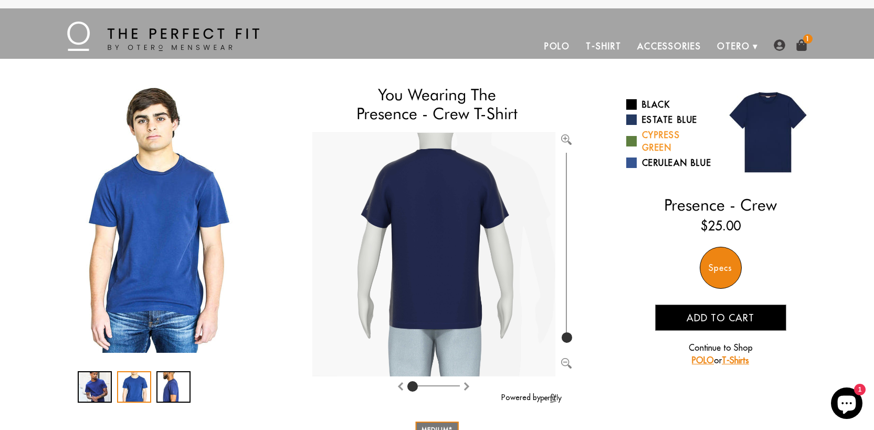
click at [649, 137] on link "Cypress Green" at bounding box center [670, 141] width 87 height 25
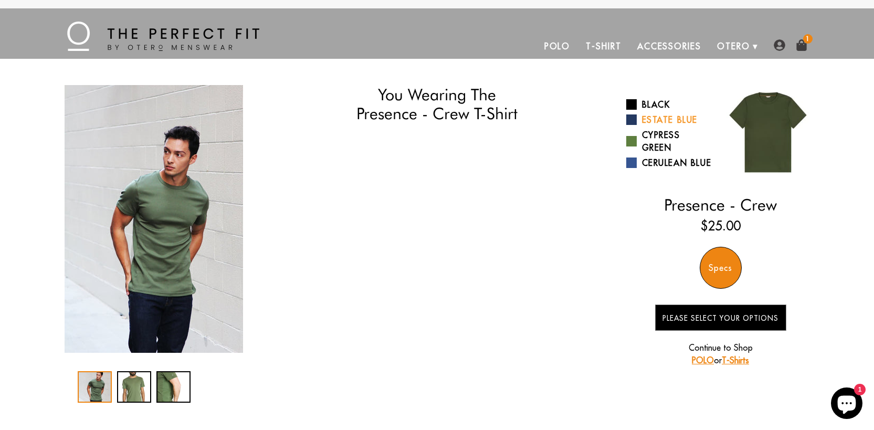
select select "M"
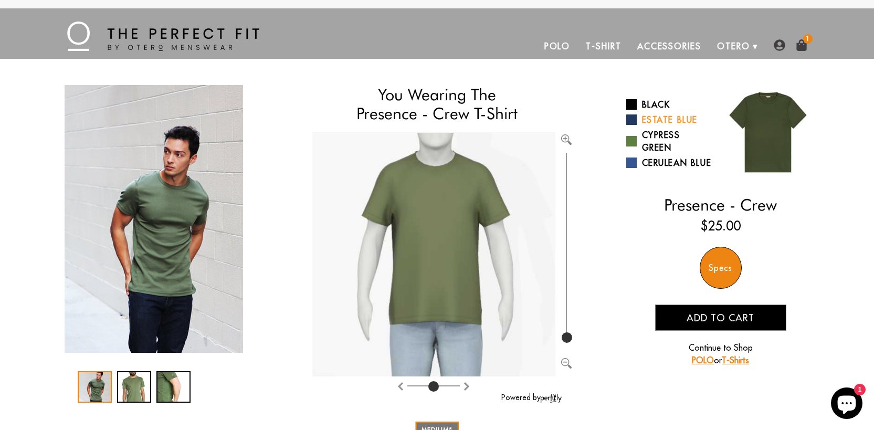
click at [655, 121] on link "Estate Blue" at bounding box center [670, 119] width 87 height 13
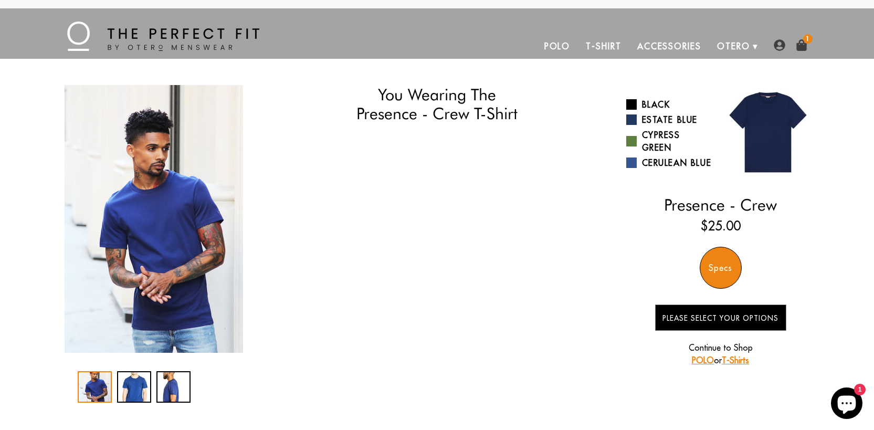
select select "M"
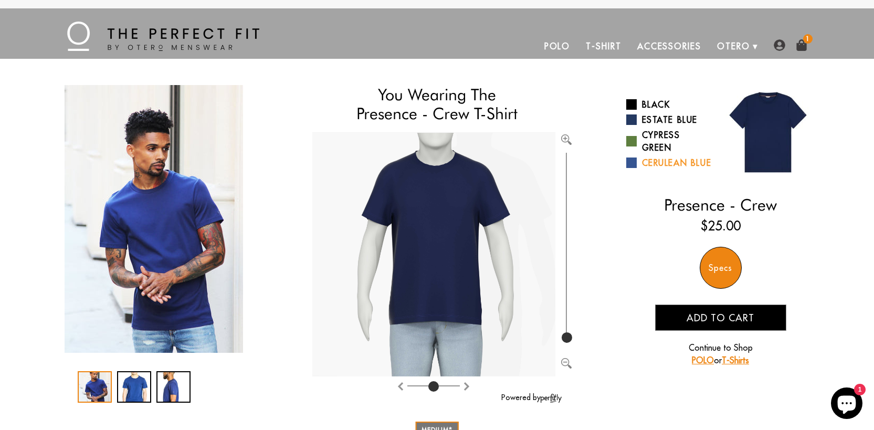
click at [655, 169] on link "Cerulean Blue" at bounding box center [670, 163] width 87 height 13
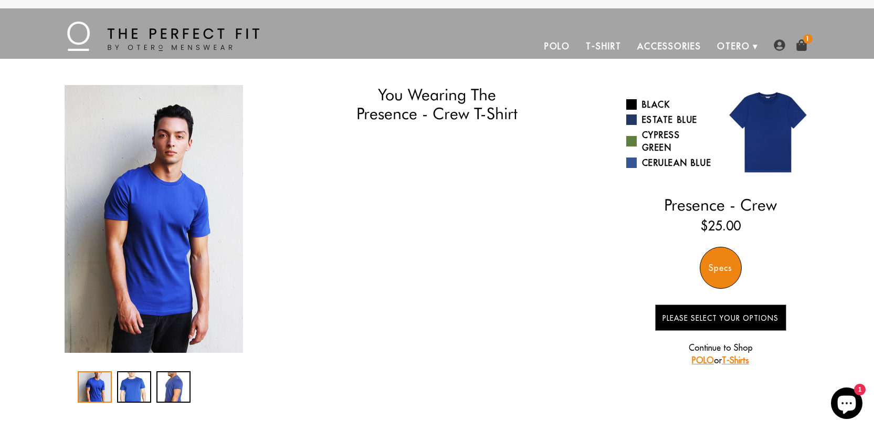
select select "M"
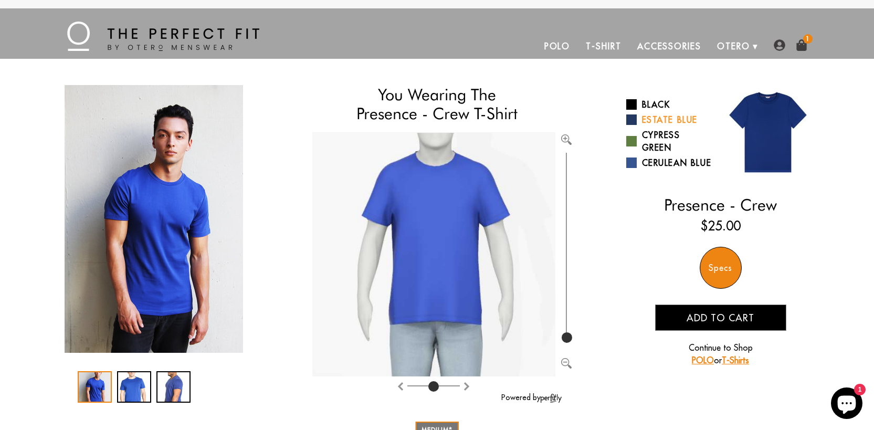
click at [664, 119] on link "Estate Blue" at bounding box center [670, 119] width 87 height 13
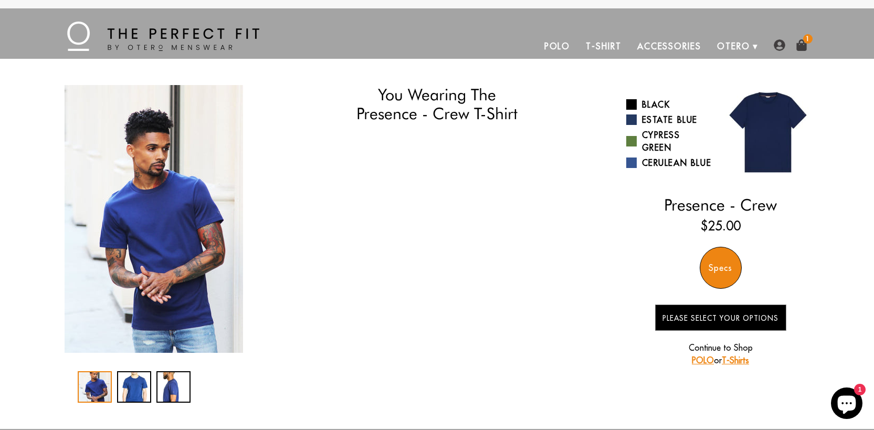
select select "M"
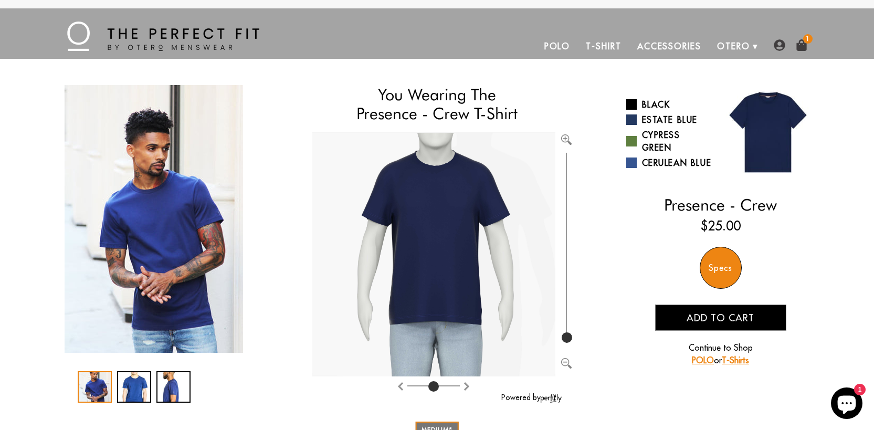
click at [716, 324] on span "Add to cart" at bounding box center [721, 318] width 68 height 12
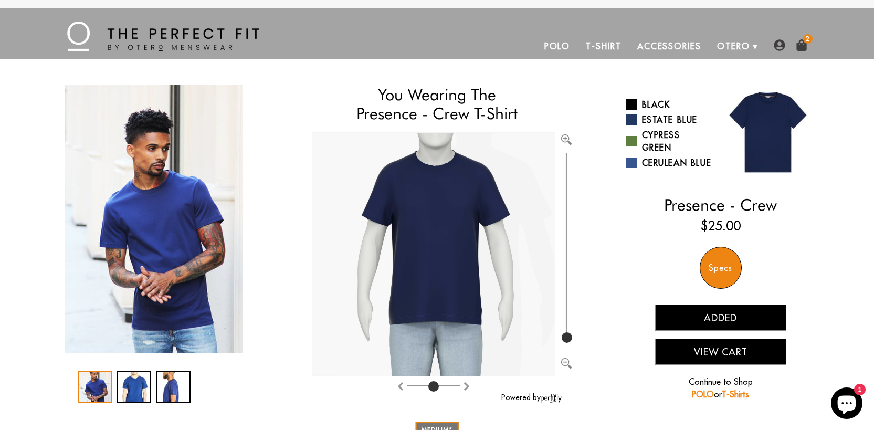
click at [801, 48] on img at bounding box center [802, 45] width 12 height 12
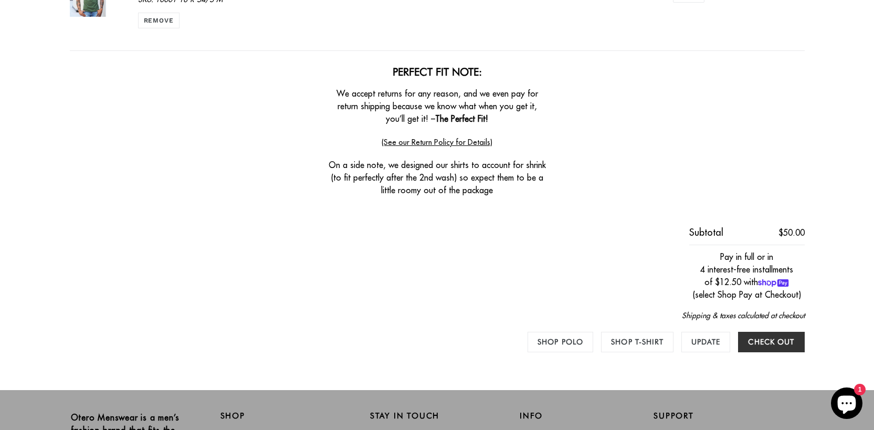
scroll to position [364, 0]
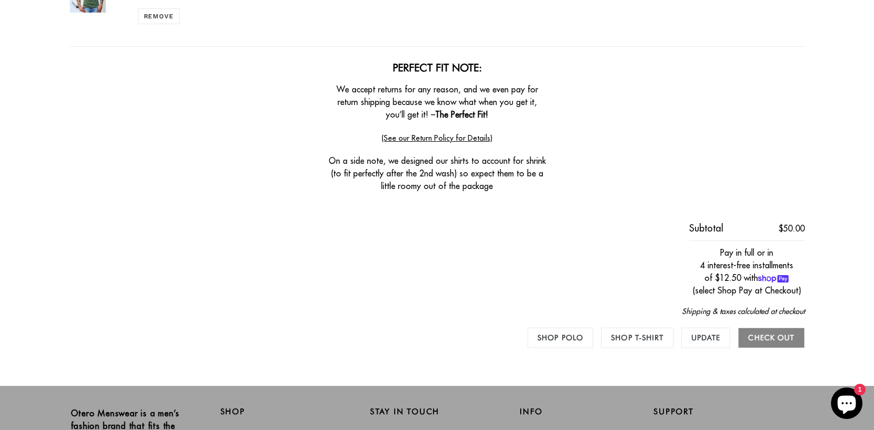
click at [777, 340] on input "Check out" at bounding box center [771, 338] width 66 height 20
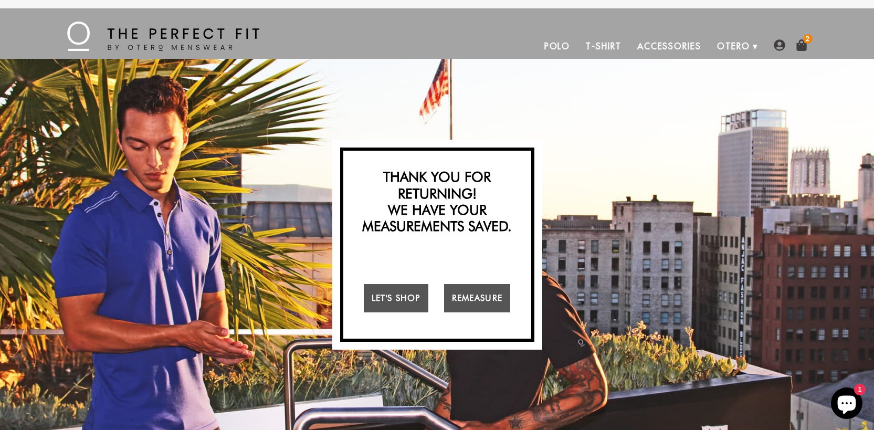
click at [803, 46] on img at bounding box center [802, 45] width 12 height 12
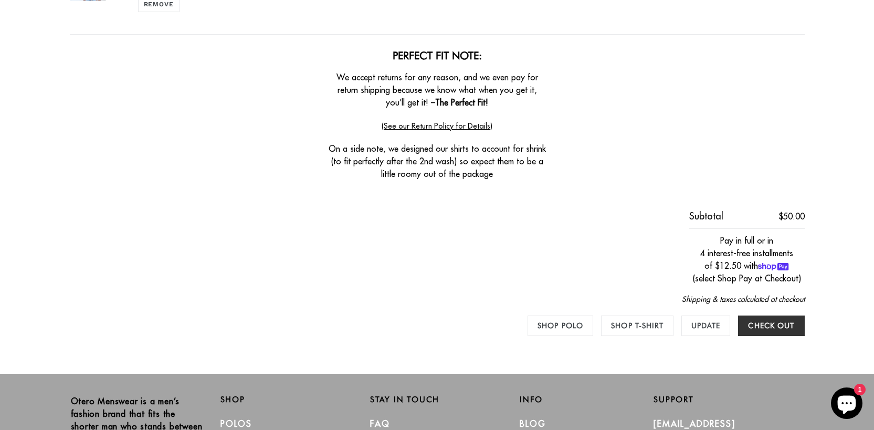
scroll to position [379, 0]
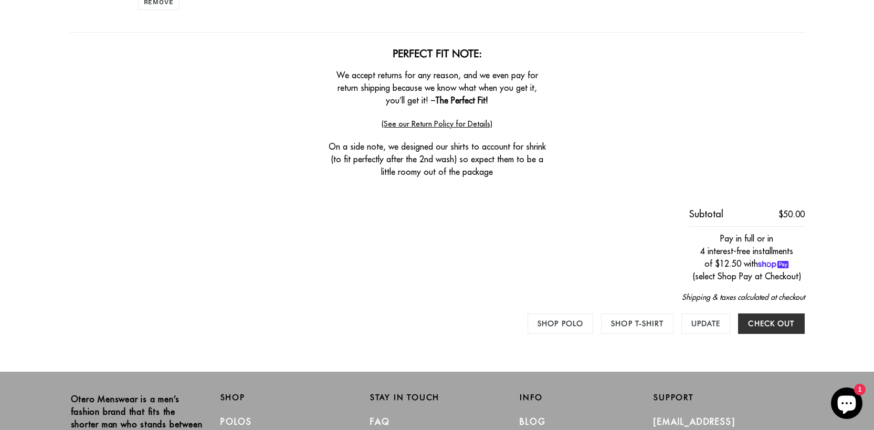
click at [764, 264] on icon at bounding box center [765, 264] width 4 height 6
click at [783, 330] on input "Check out" at bounding box center [771, 324] width 66 height 20
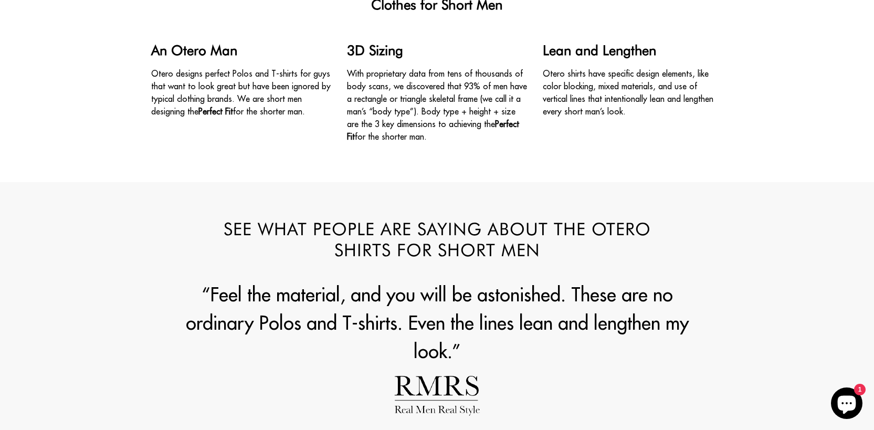
scroll to position [1188, 0]
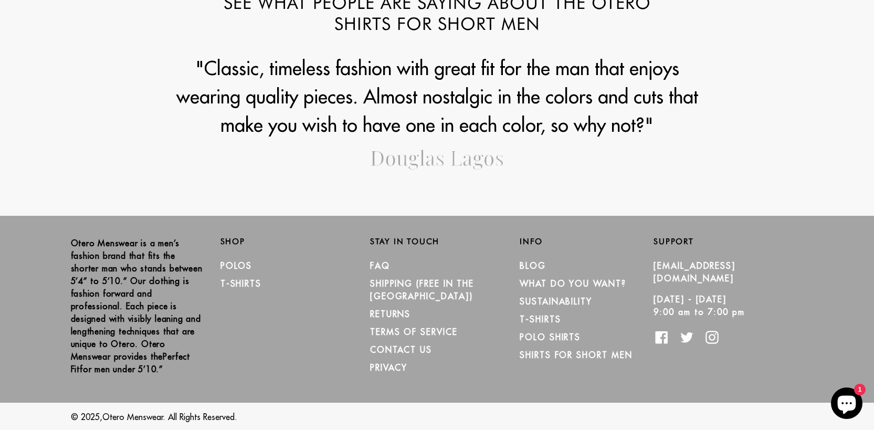
click at [856, 404] on icon "Chat window" at bounding box center [847, 405] width 18 height 18
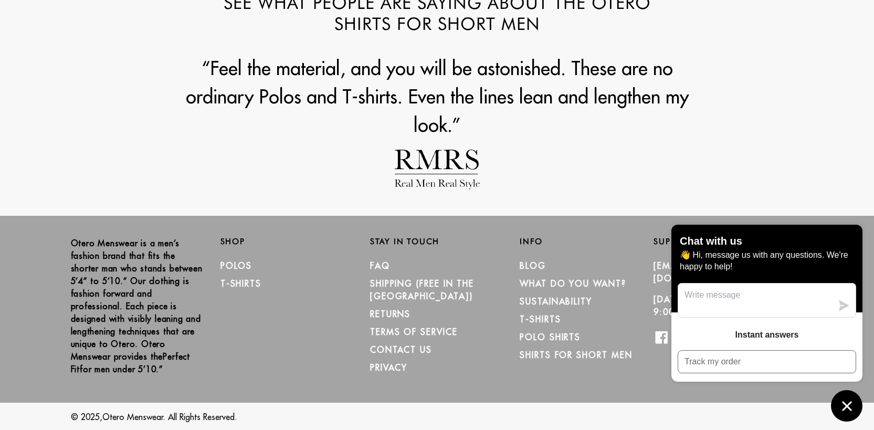
click at [727, 189] on div "See What People are Saying about the Otero Shirts for Short Men "A shirt that f…" at bounding box center [437, 86] width 874 height 260
click at [764, 298] on textarea "Message us" at bounding box center [756, 301] width 154 height 34
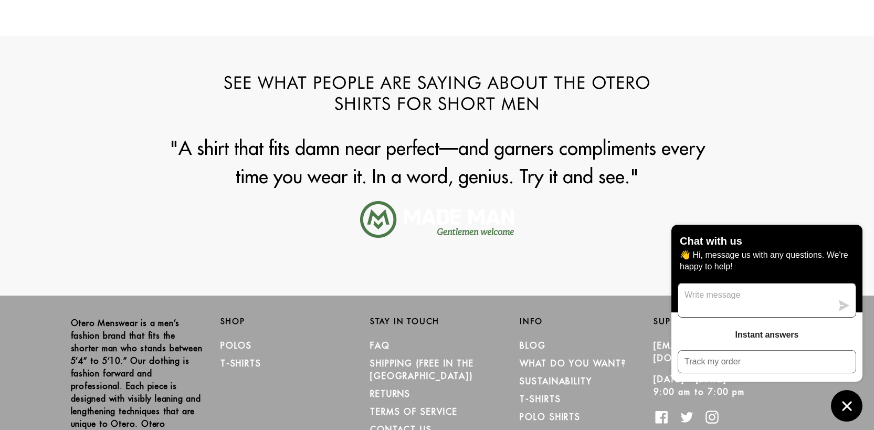
scroll to position [1097, 0]
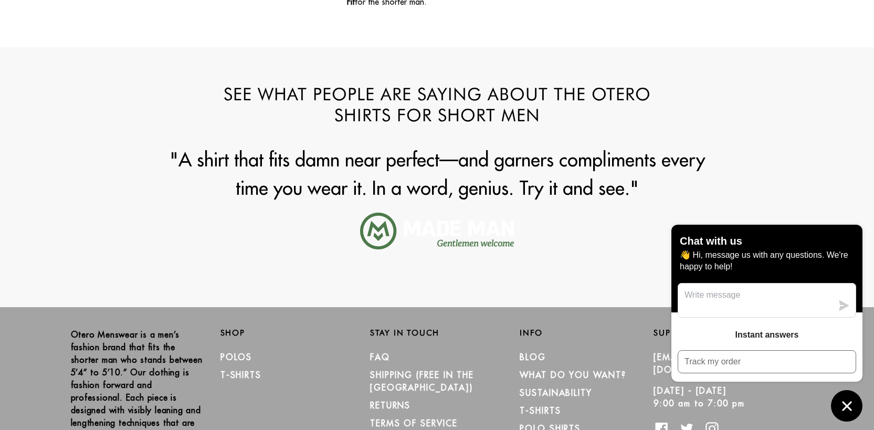
click at [771, 116] on div "See What People are Saying about the Otero Shirts for Short Men "A shirt that f…" at bounding box center [437, 177] width 874 height 207
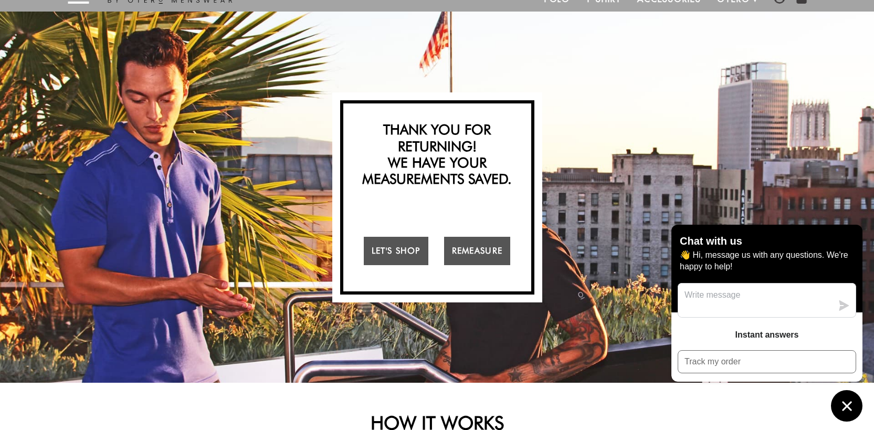
scroll to position [0, 0]
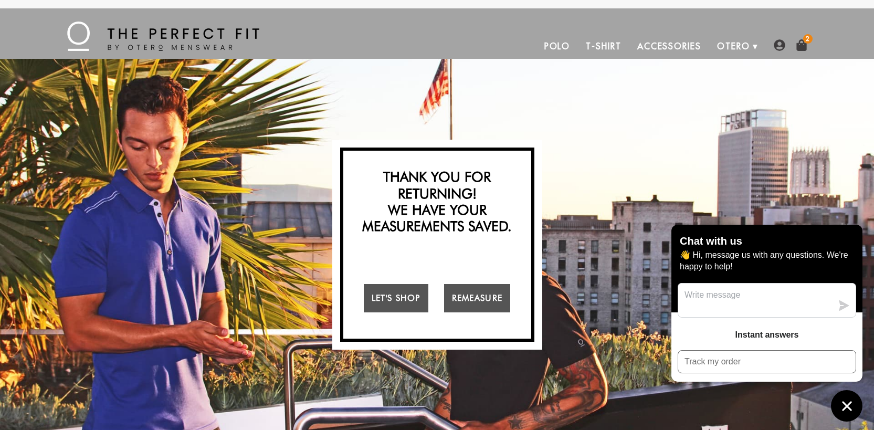
click at [804, 47] on img at bounding box center [802, 45] width 12 height 12
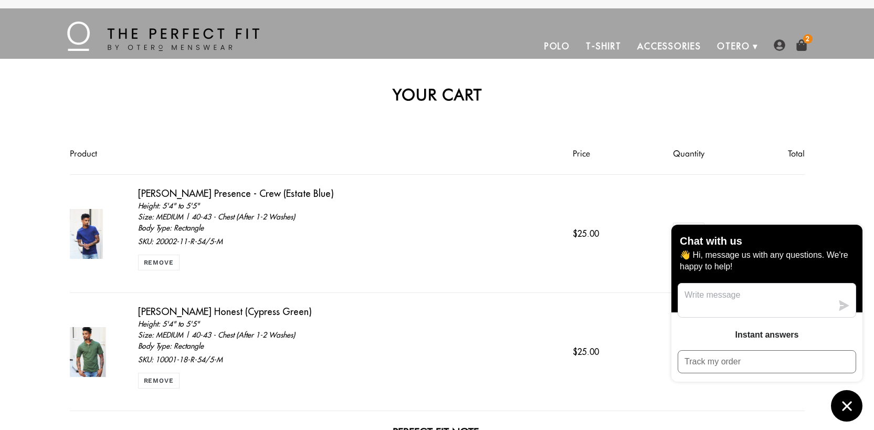
click at [841, 409] on icon "Chat window" at bounding box center [847, 406] width 16 height 16
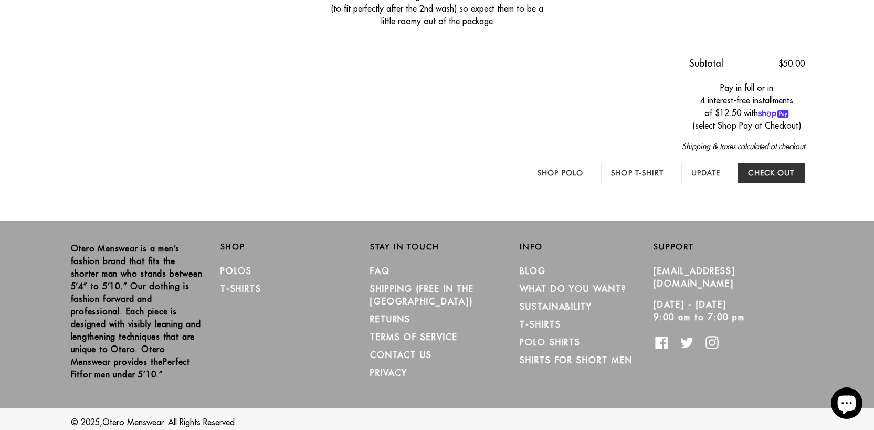
scroll to position [535, 0]
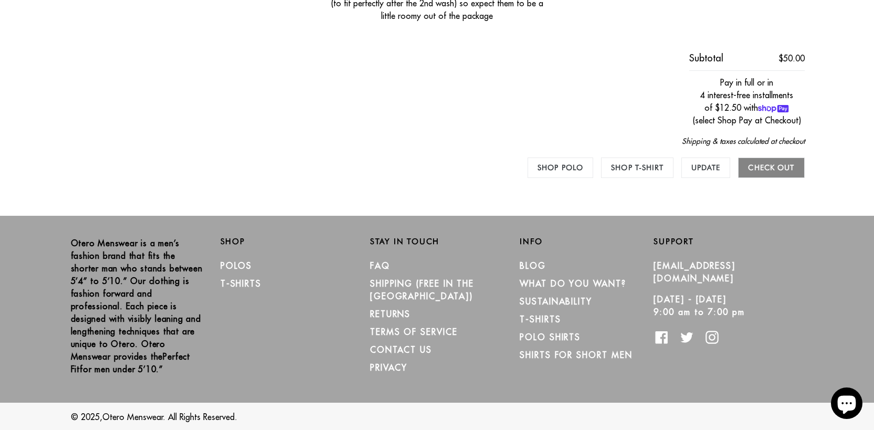
click at [784, 169] on input "Check out" at bounding box center [771, 168] width 66 height 20
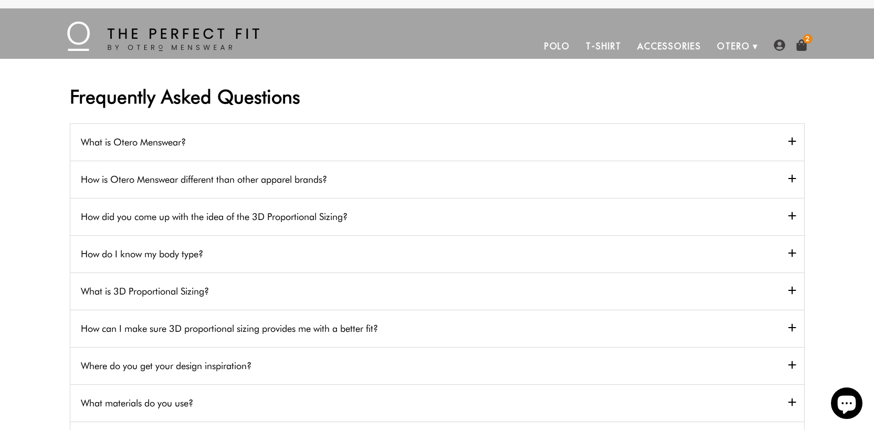
click at [306, 149] on h2 "What is Otero Menswear?" at bounding box center [437, 141] width 734 height 37
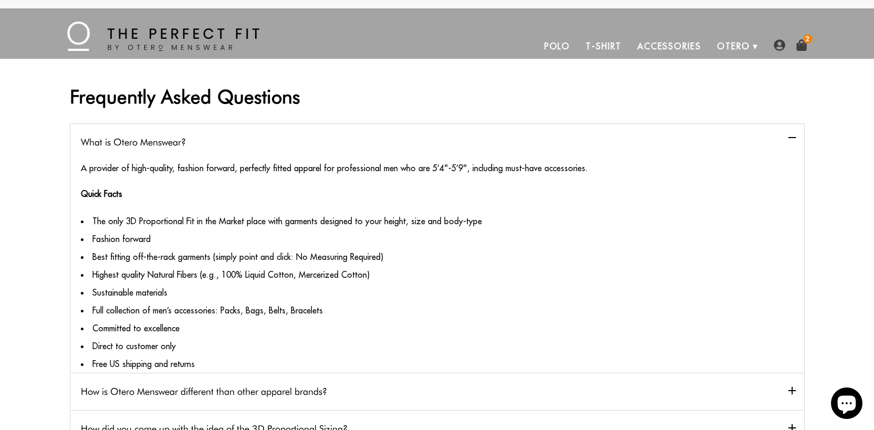
click at [306, 149] on h2 "What is Otero Menswear?" at bounding box center [437, 141] width 734 height 37
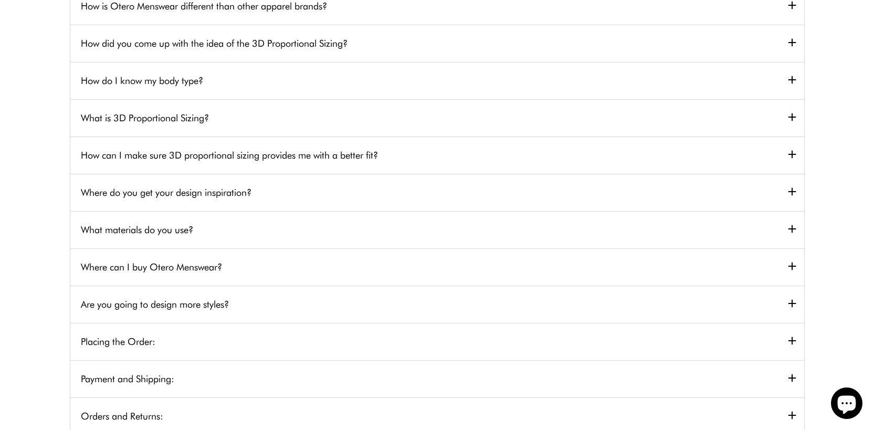
scroll to position [216, 0]
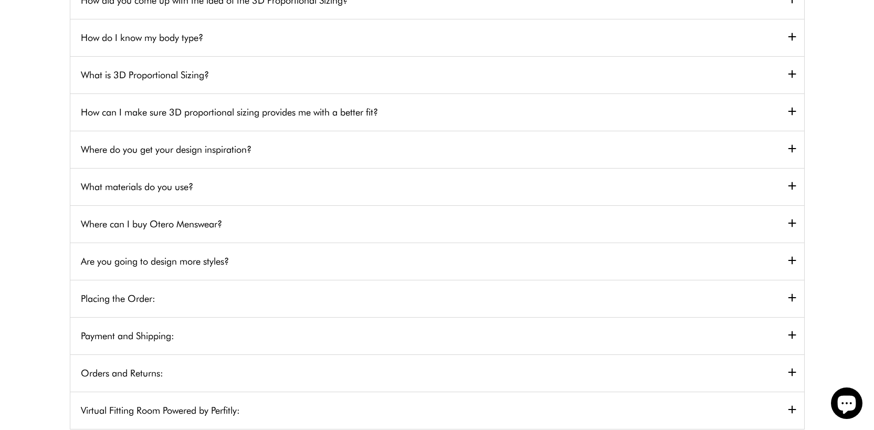
click at [353, 220] on h2 "Where can I buy Otero Menswear?" at bounding box center [437, 223] width 734 height 37
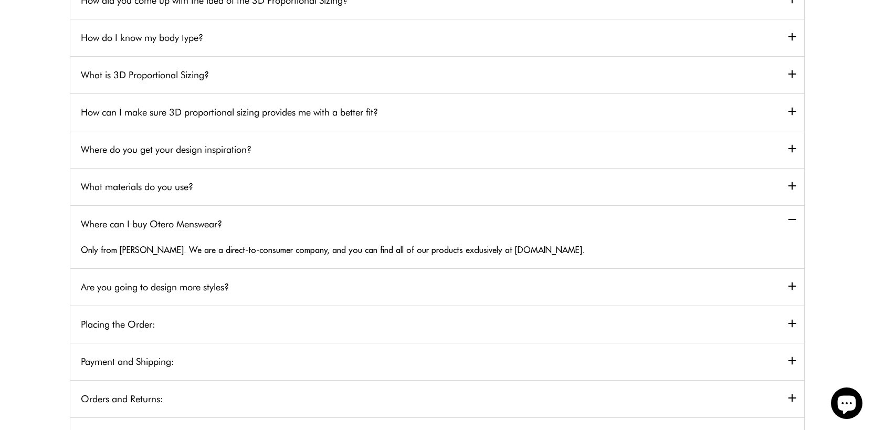
click at [353, 220] on h2 "Where can I buy Otero Menswear?" at bounding box center [437, 223] width 734 height 37
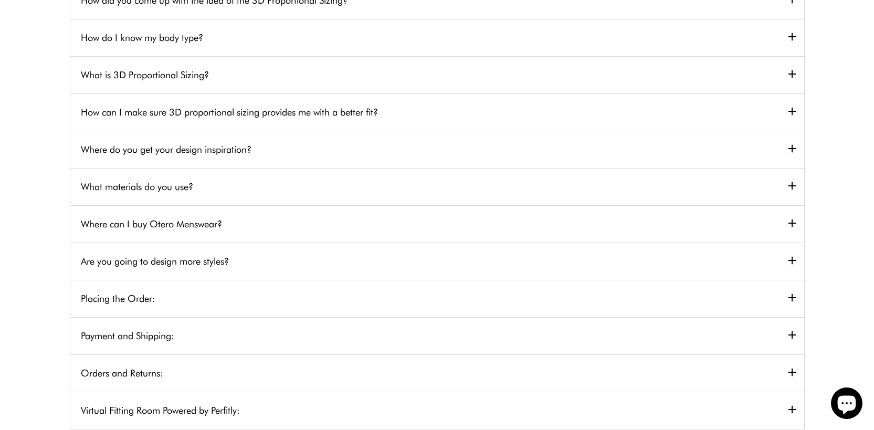
click at [361, 301] on h2 "Placing the Order:" at bounding box center [437, 298] width 734 height 37
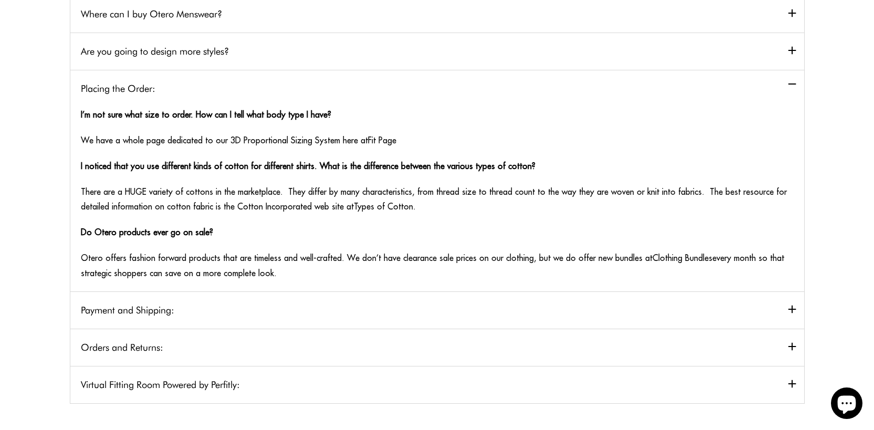
scroll to position [440, 0]
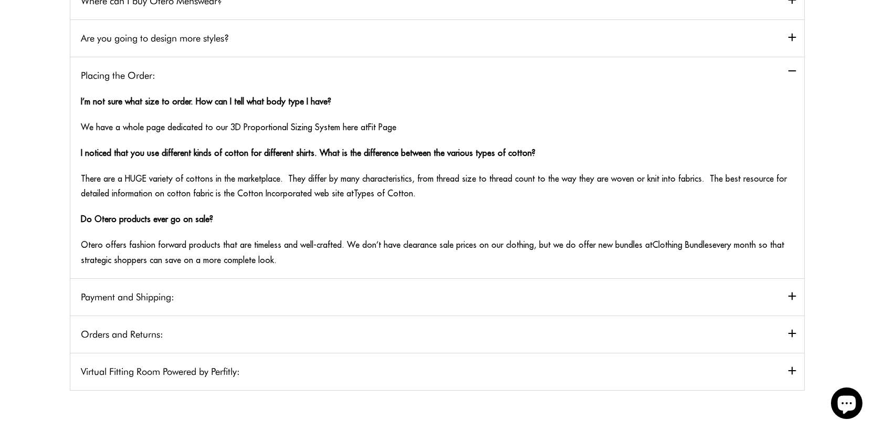
click at [374, 295] on h2 "Payment and Shipping:" at bounding box center [437, 296] width 734 height 37
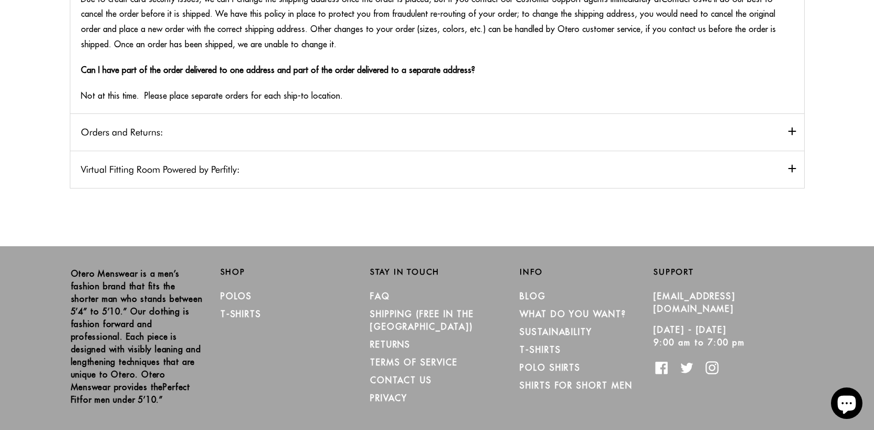
scroll to position [908, 0]
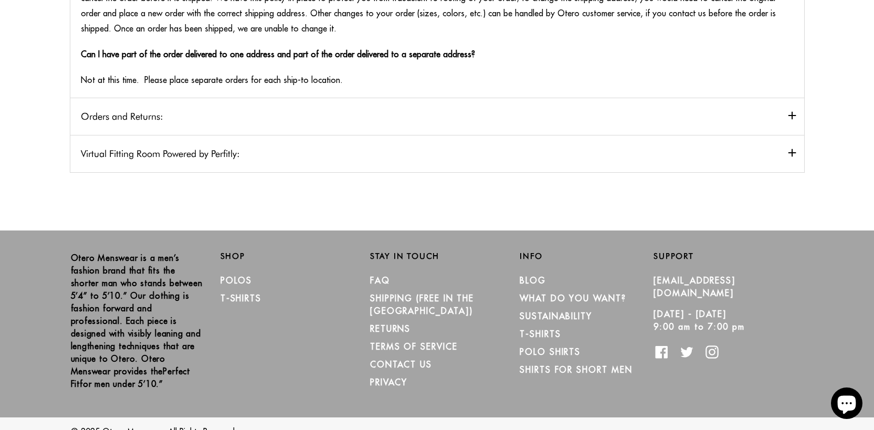
click at [243, 108] on h2 "Orders and Returns:" at bounding box center [437, 116] width 734 height 37
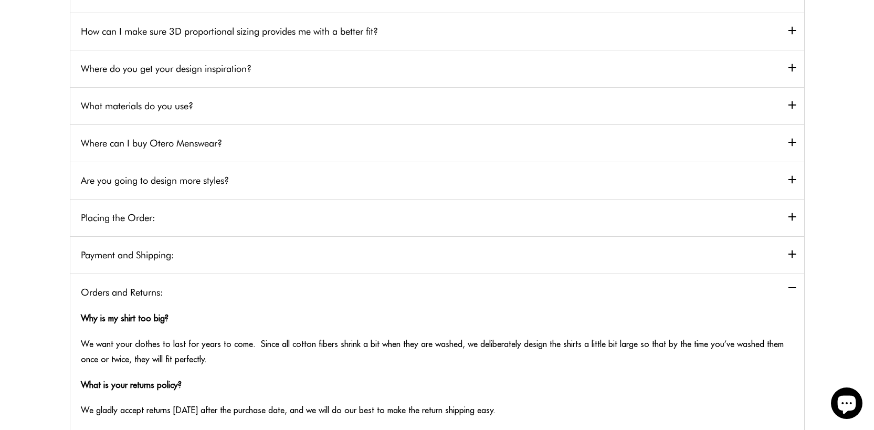
scroll to position [0, 0]
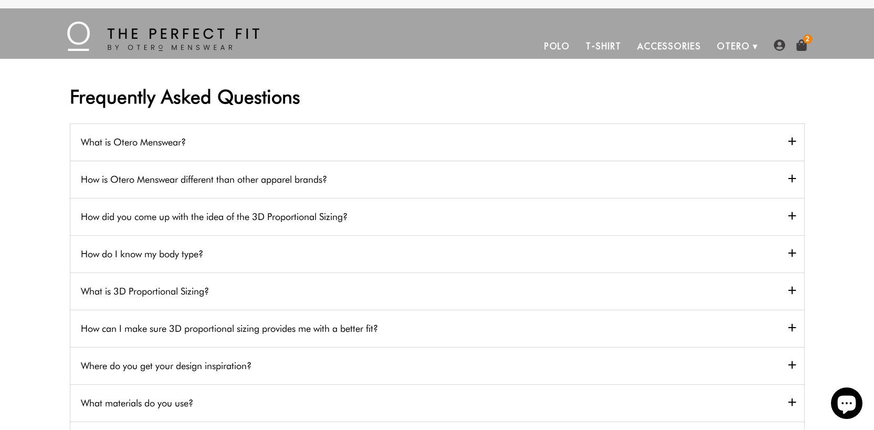
click at [188, 48] on img at bounding box center [163, 36] width 192 height 29
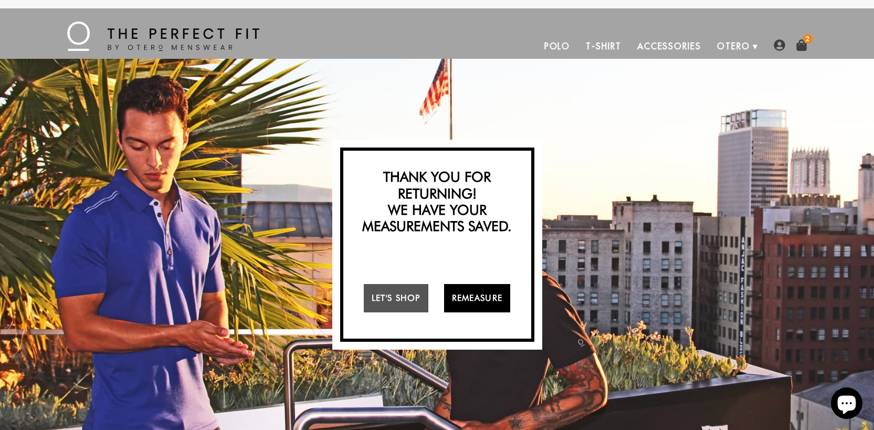
click at [483, 305] on link "Remeasure" at bounding box center [477, 298] width 67 height 28
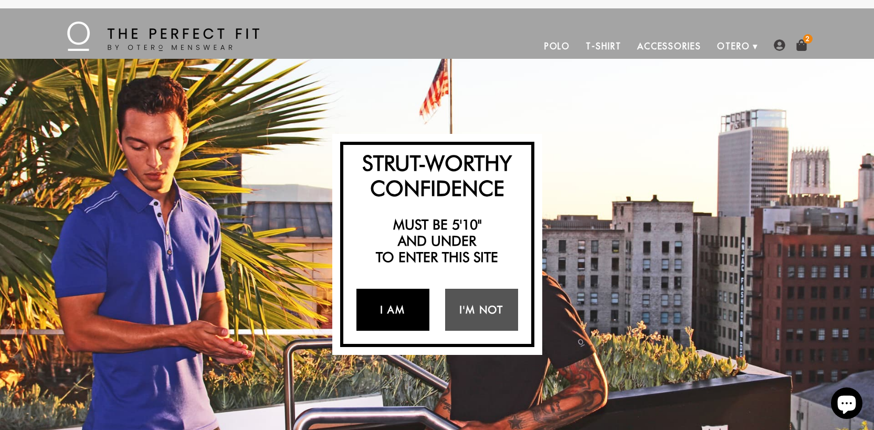
click at [398, 303] on link "I Am" at bounding box center [393, 310] width 73 height 42
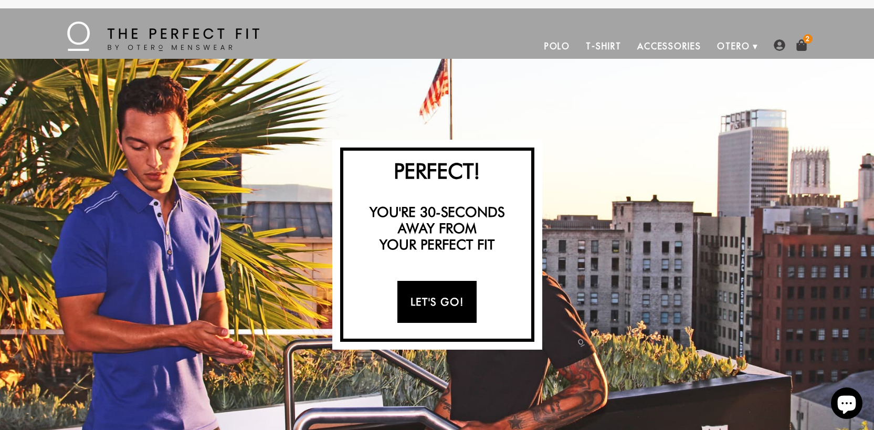
click at [436, 306] on link "Let's Go!" at bounding box center [437, 302] width 79 height 42
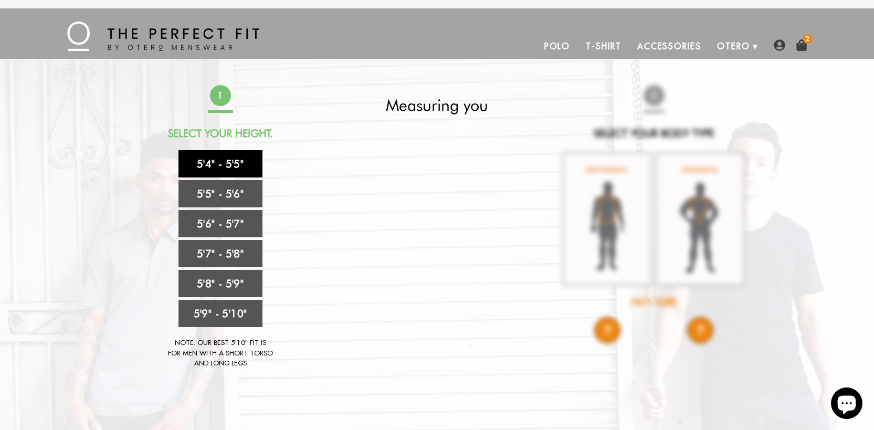
click at [246, 165] on link "5'4" - 5'5"" at bounding box center [221, 163] width 84 height 27
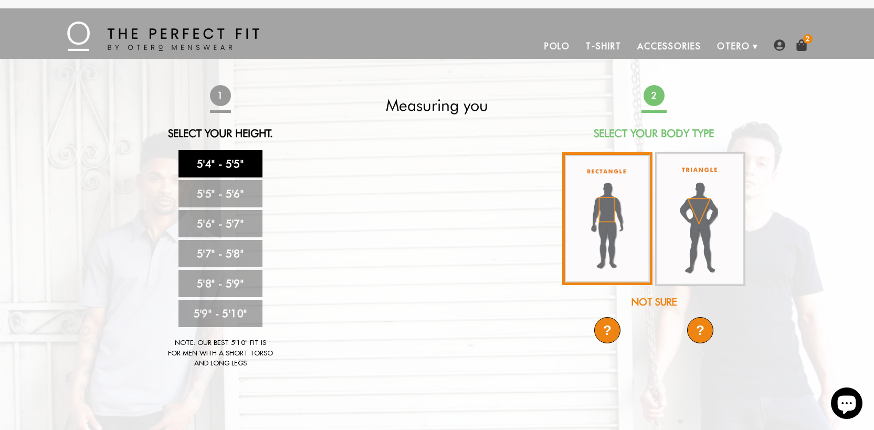
click at [599, 247] on img at bounding box center [608, 218] width 90 height 133
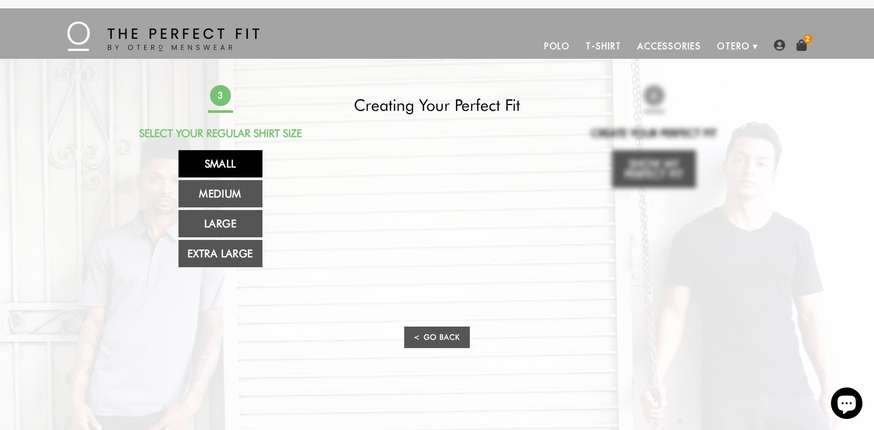
click at [234, 164] on link "Small" at bounding box center [221, 163] width 84 height 27
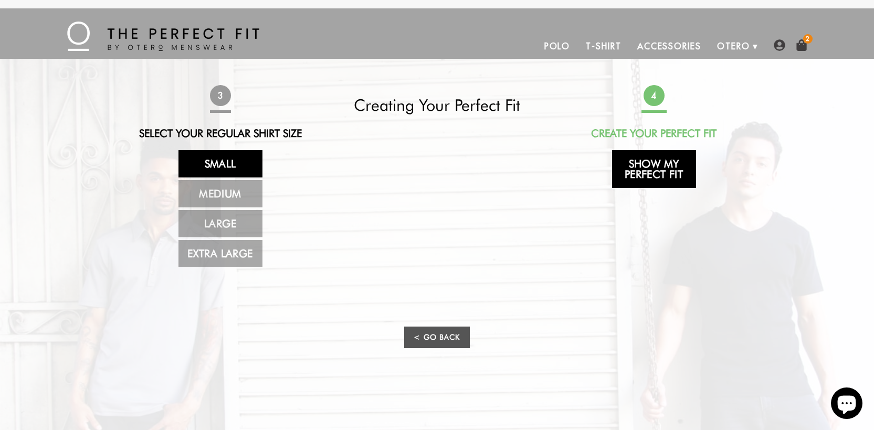
click at [649, 172] on link "Show My Perfect Fit" at bounding box center [654, 169] width 84 height 38
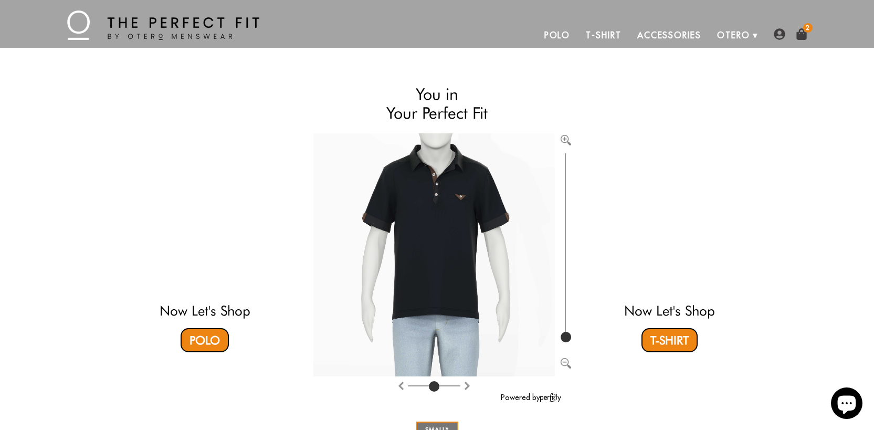
scroll to position [106, 0]
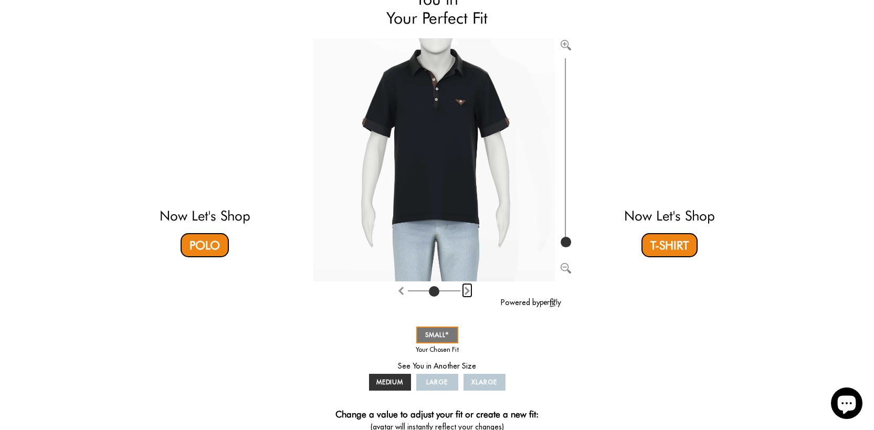
click at [464, 291] on img "Rotate counter clockwise" at bounding box center [467, 291] width 8 height 8
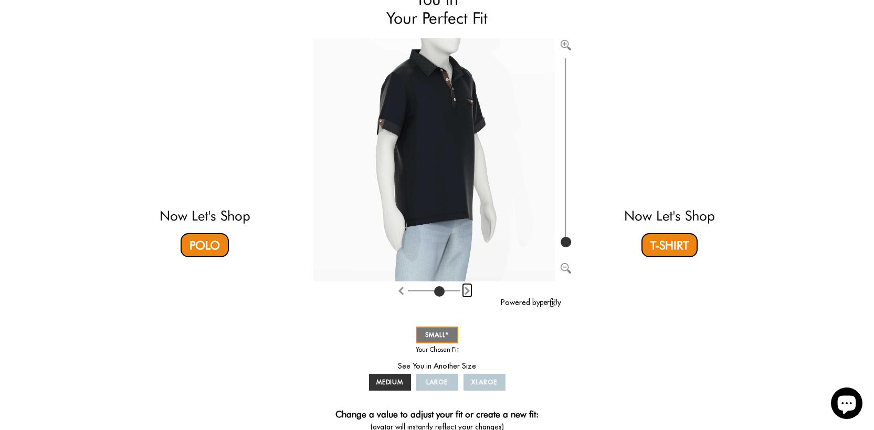
click at [464, 291] on img "Rotate counter clockwise" at bounding box center [467, 291] width 8 height 8
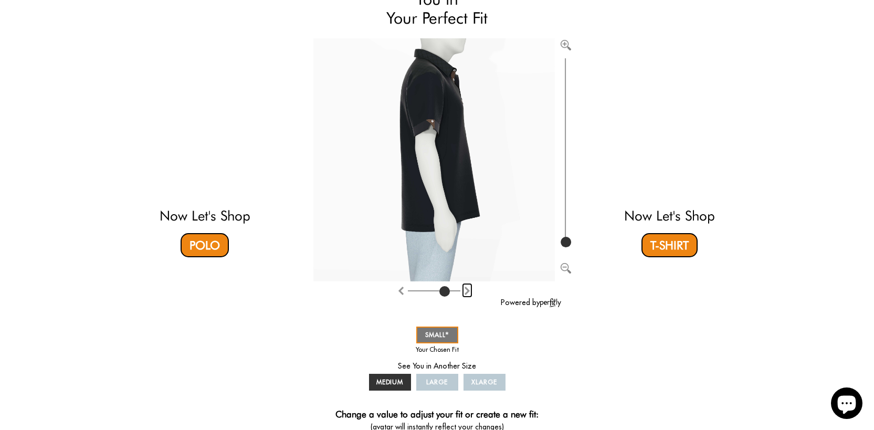
click at [464, 291] on img "Rotate counter clockwise" at bounding box center [467, 291] width 8 height 8
type input "7"
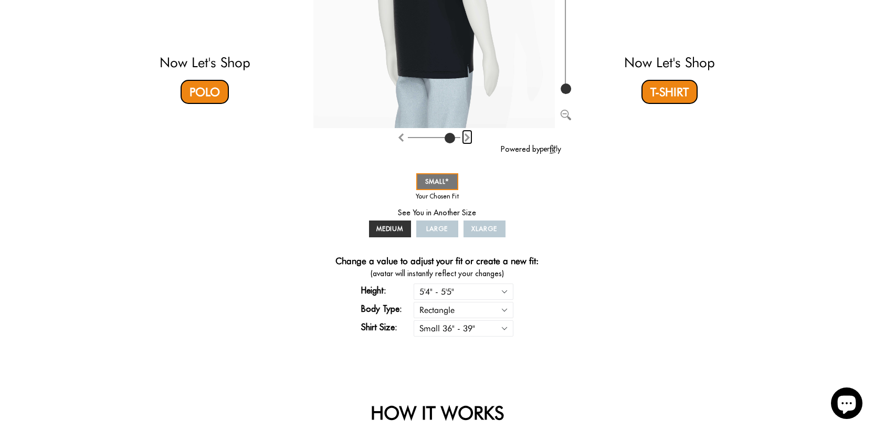
scroll to position [309, 0]
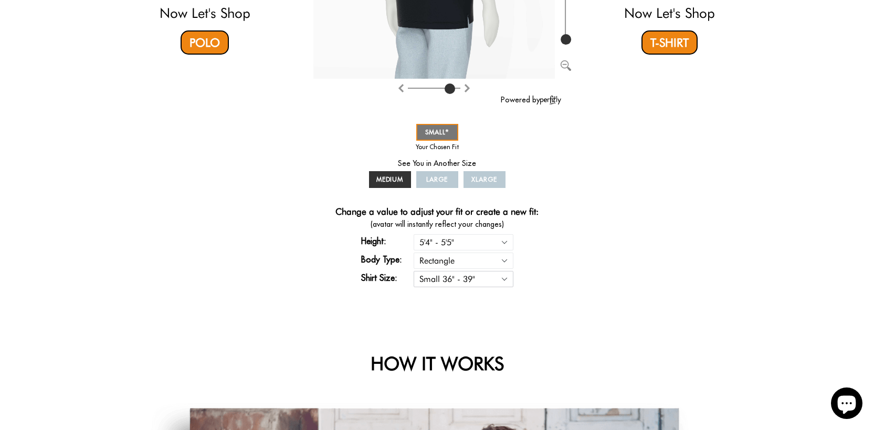
click at [504, 276] on select "Small 36" - 39" Medium 40" - 43" Large 44" - 47" Extra Large 48" - 50"" at bounding box center [464, 279] width 100 height 16
select select "M"
click at [414, 271] on select "Small 36" - 39" Medium 40" - 43" Large 44" - 47" Extra Large 48" - 50"" at bounding box center [464, 279] width 100 height 16
type input "4"
select select "M"
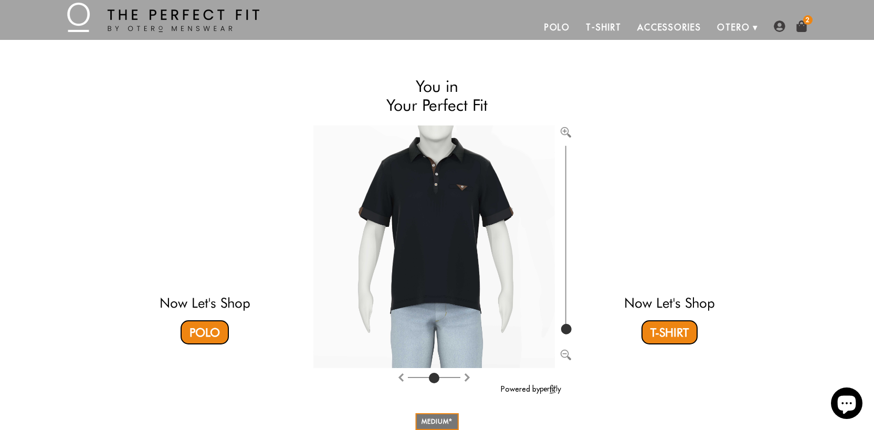
scroll to position [53, 0]
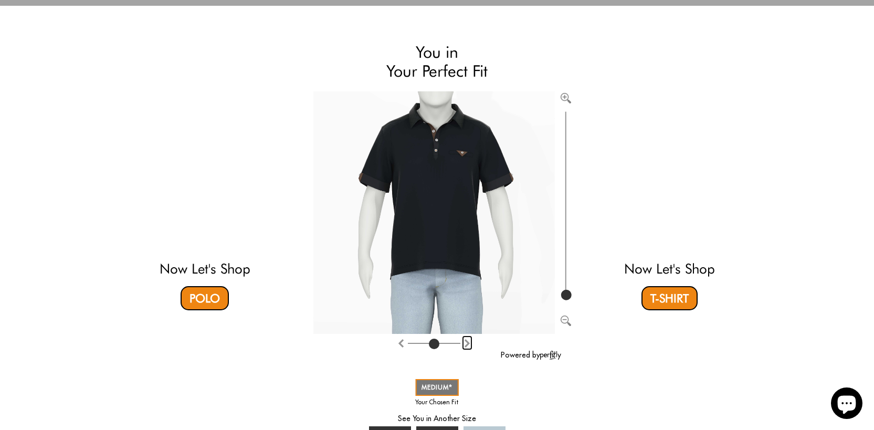
click at [466, 343] on img "Rotate counter clockwise" at bounding box center [467, 343] width 8 height 8
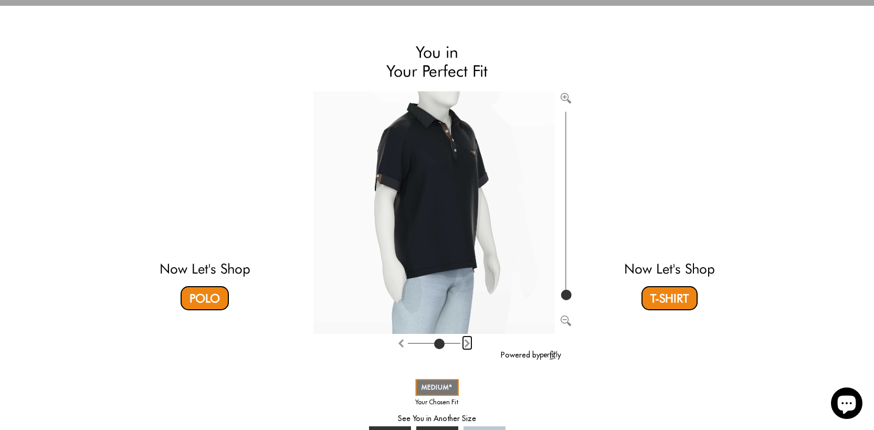
click at [466, 343] on img "Rotate counter clockwise" at bounding box center [467, 343] width 8 height 8
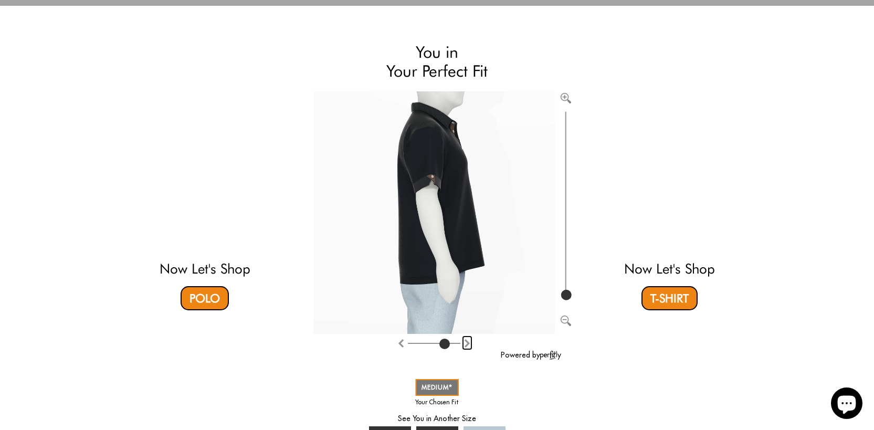
click at [466, 343] on img "Rotate counter clockwise" at bounding box center [467, 343] width 8 height 8
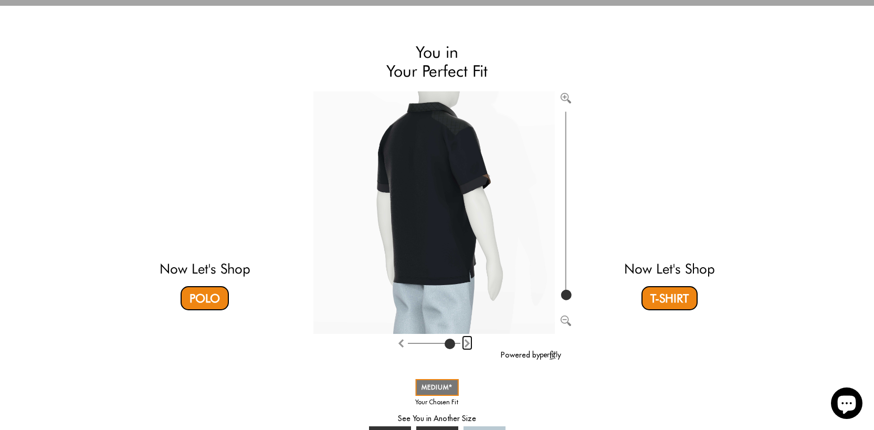
click at [466, 343] on img "Rotate counter clockwise" at bounding box center [467, 343] width 8 height 8
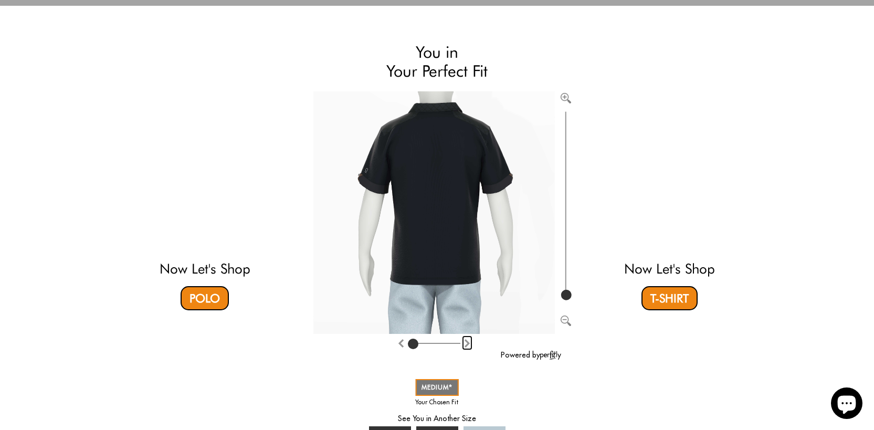
click at [466, 343] on img "Rotate counter clockwise" at bounding box center [467, 343] width 8 height 8
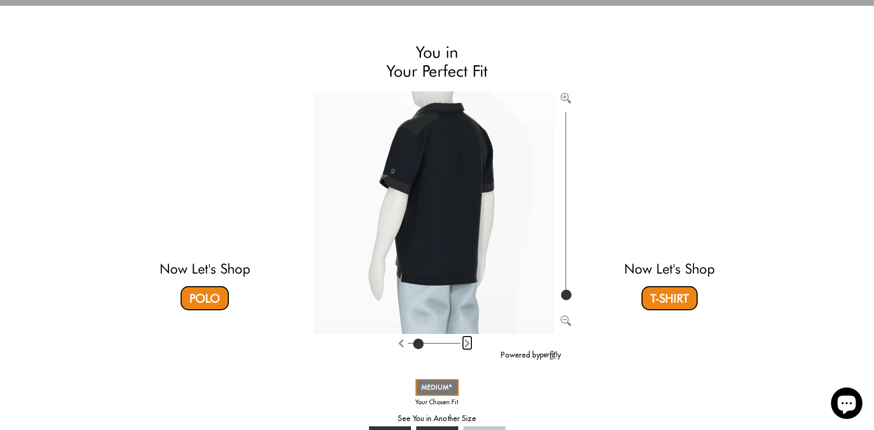
click at [466, 343] on img "Rotate counter clockwise" at bounding box center [467, 343] width 8 height 8
type input "2"
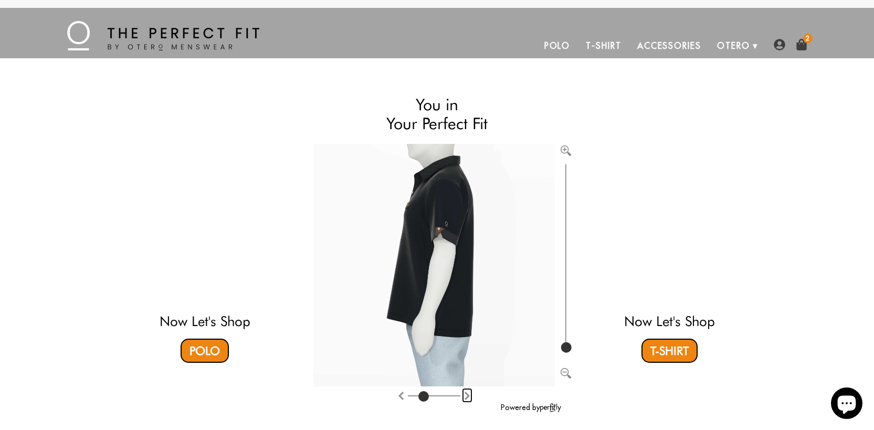
scroll to position [0, 0]
click at [804, 40] on span "2" at bounding box center [808, 38] width 9 height 9
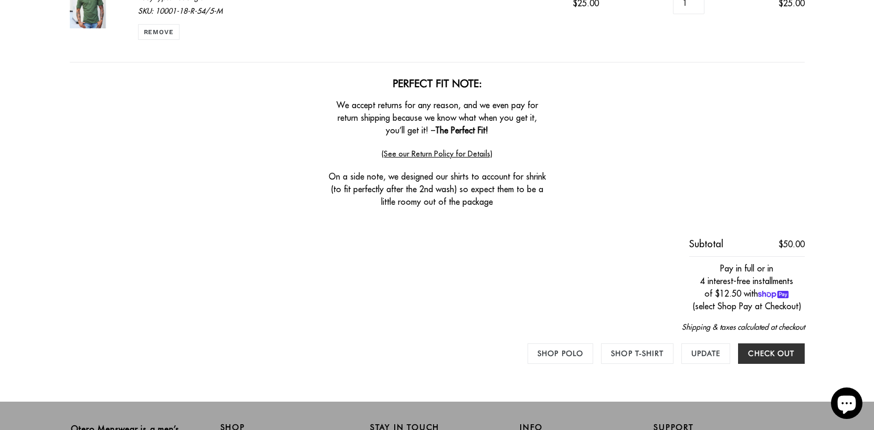
scroll to position [462, 0]
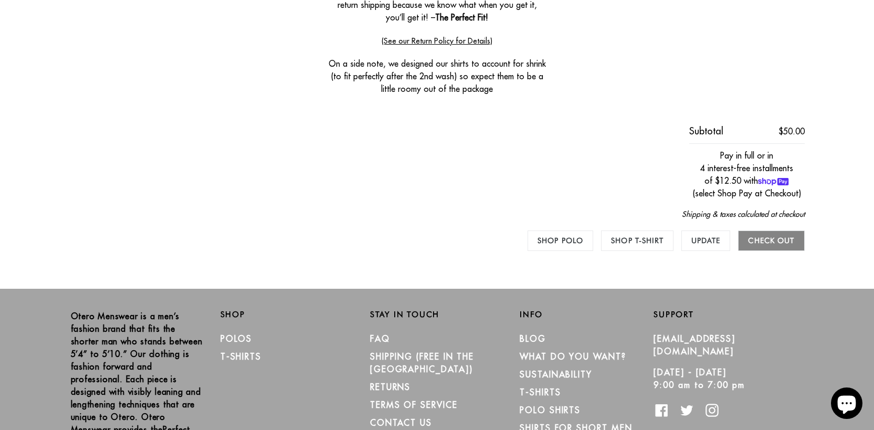
click at [770, 239] on input "Check out" at bounding box center [771, 241] width 66 height 20
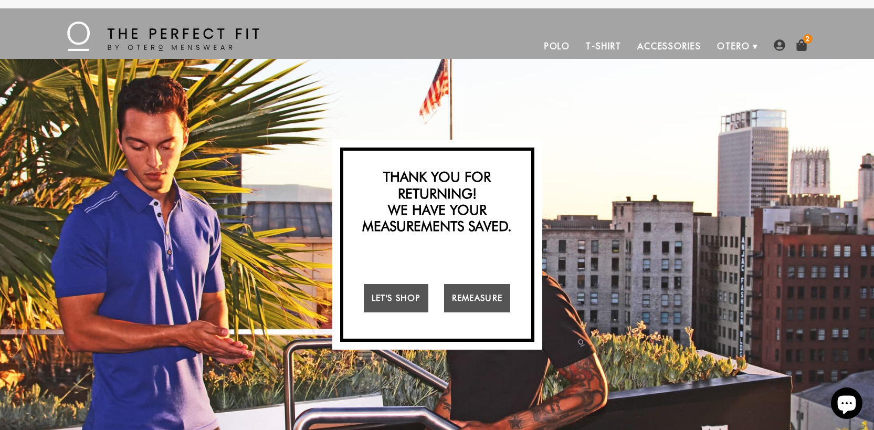
click at [850, 404] on icon "Chat window" at bounding box center [847, 405] width 18 height 18
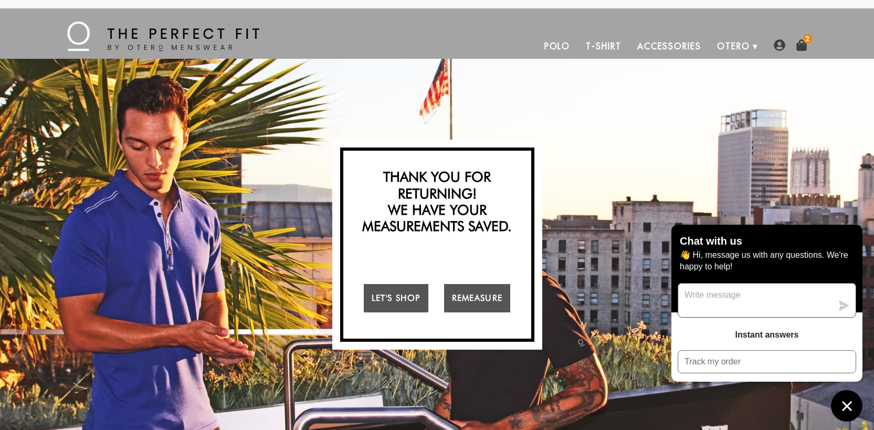
click at [764, 307] on textarea "Message us" at bounding box center [756, 301] width 154 height 34
type textarea "why can't I check out?"
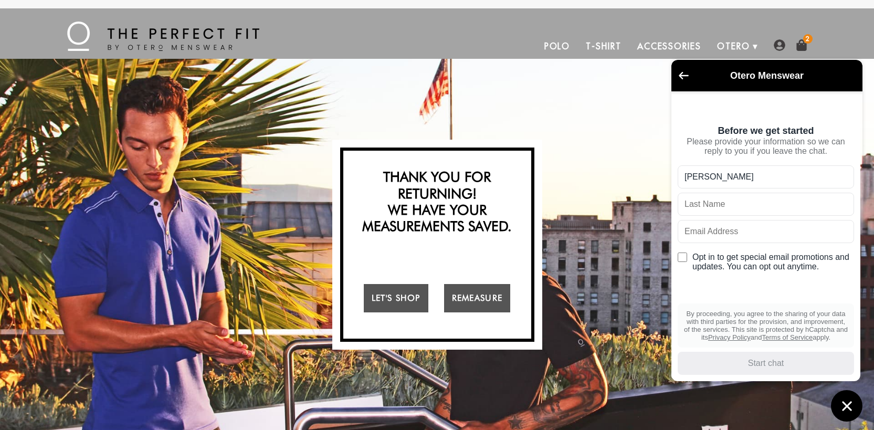
type input "Ramish"
type input "A"
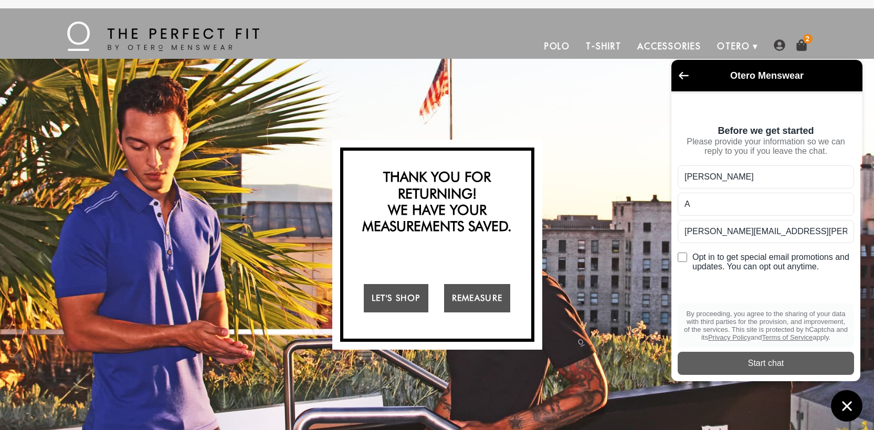
type input "ramish.aiman@gmail.com"
click at [767, 364] on div "Start chat" at bounding box center [766, 364] width 164 height 12
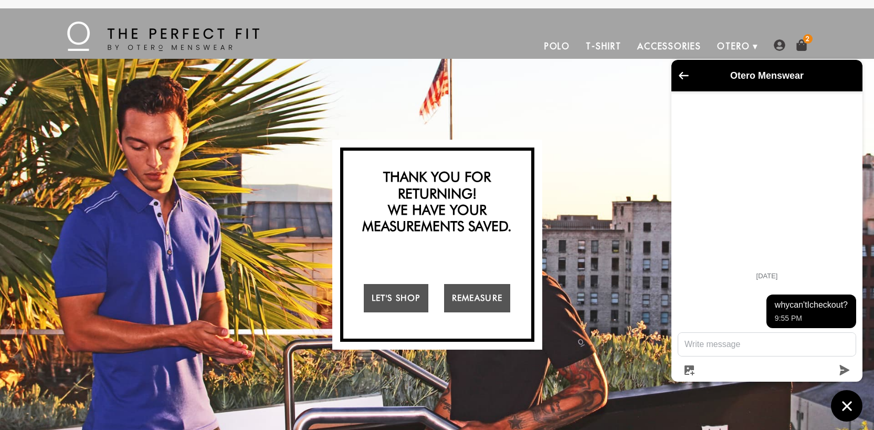
click at [806, 44] on img at bounding box center [802, 45] width 12 height 12
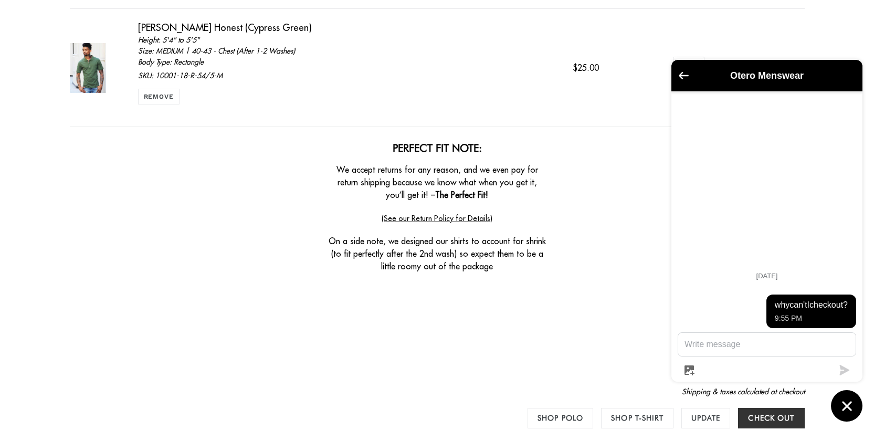
scroll to position [309, 0]
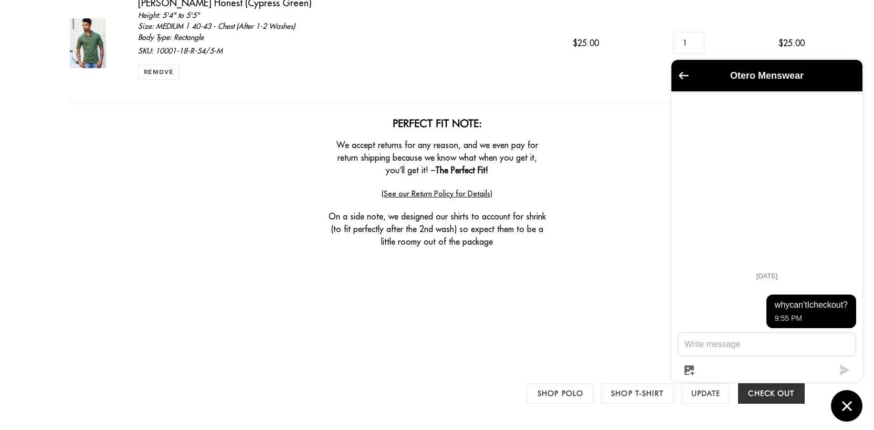
click at [714, 395] on div "[PERSON_NAME] Menswear [DATE] why can't I check out? 9:55 PM" at bounding box center [767, 241] width 191 height 362
click at [706, 394] on div "Otero Menswear Today why can't I check out? 9:55 PM" at bounding box center [767, 241] width 191 height 362
click at [769, 392] on div "Otero Menswear Today why can't I check out? 9:55 PM" at bounding box center [767, 241] width 191 height 362
click at [694, 393] on div "Otero Menswear Today why can't I check out? 9:55 PM" at bounding box center [767, 241] width 191 height 362
click at [633, 394] on link "Shop T-Shirt" at bounding box center [637, 393] width 72 height 20
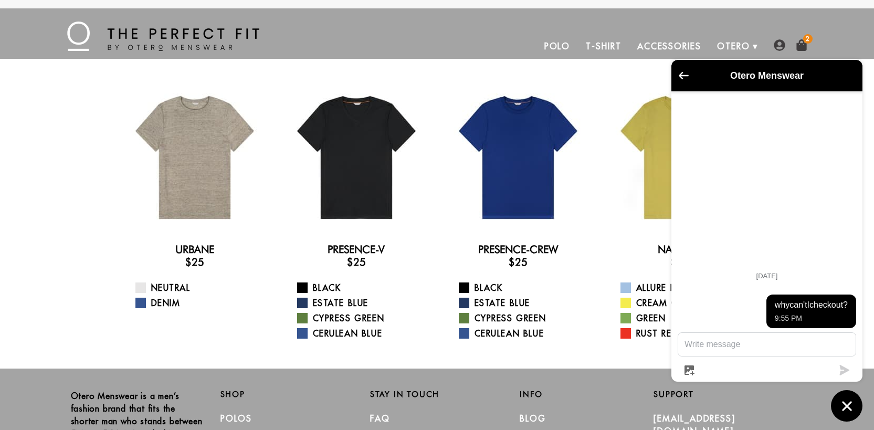
click at [562, 393] on h2 "Info" at bounding box center [587, 394] width 134 height 9
click at [846, 407] on icon "Chat window" at bounding box center [846, 405] width 9 height 9
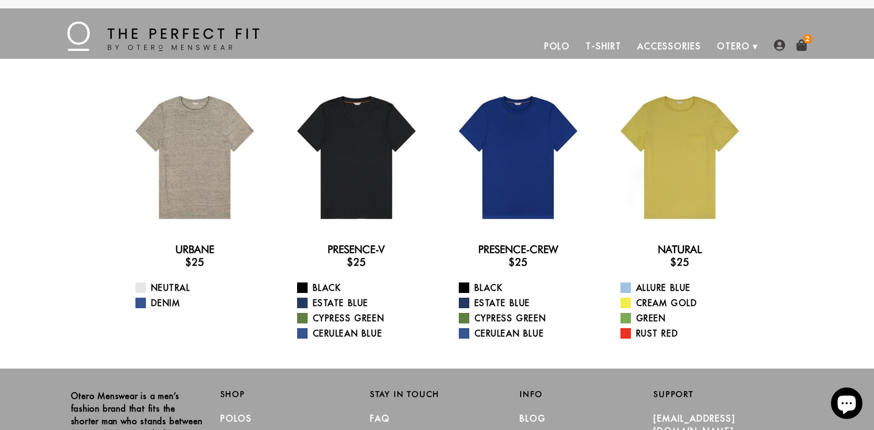
click at [804, 41] on span "2" at bounding box center [808, 38] width 9 height 9
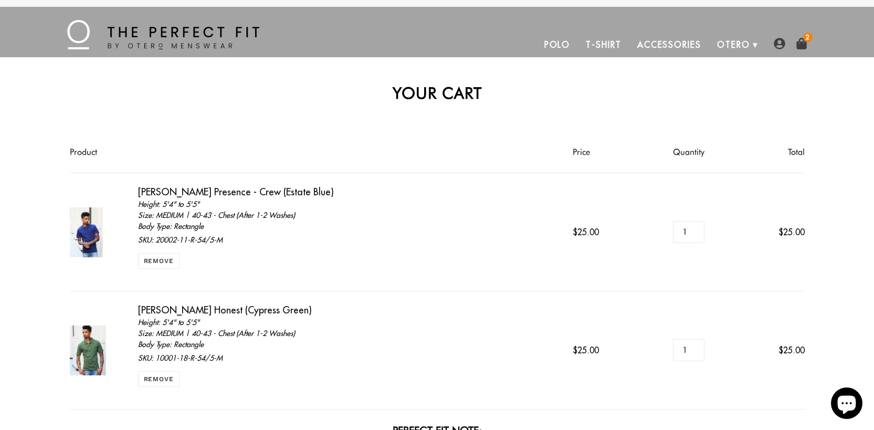
scroll to position [328, 0]
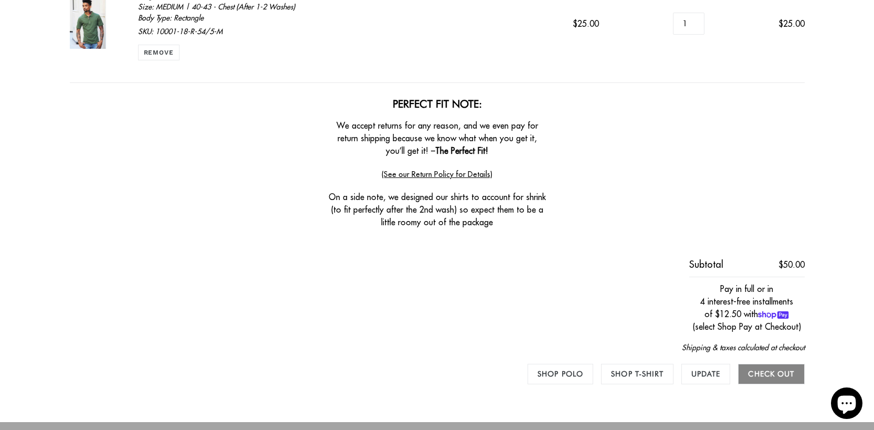
click at [788, 373] on input "Check out" at bounding box center [771, 374] width 66 height 20
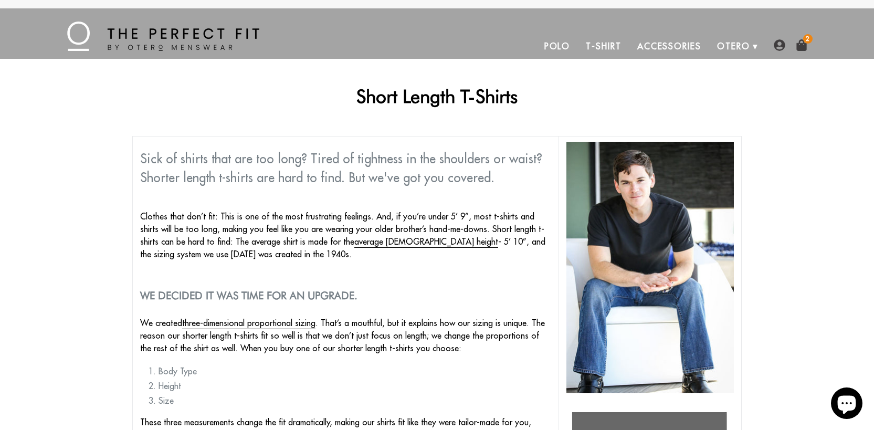
click at [804, 44] on img at bounding box center [802, 45] width 12 height 12
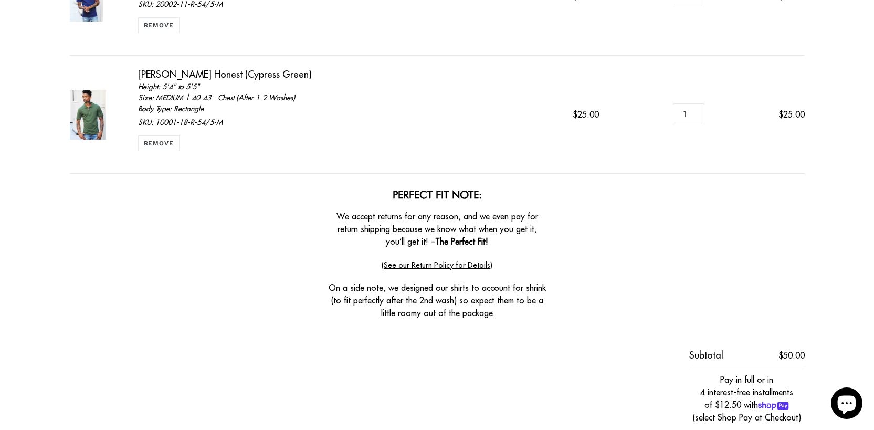
scroll to position [398, 0]
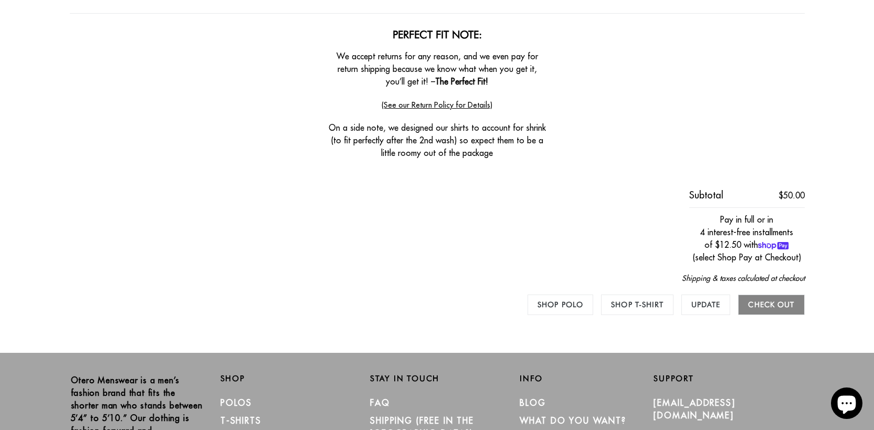
click at [789, 304] on input "Check out" at bounding box center [771, 305] width 66 height 20
